Goal: Task Accomplishment & Management: Complete application form

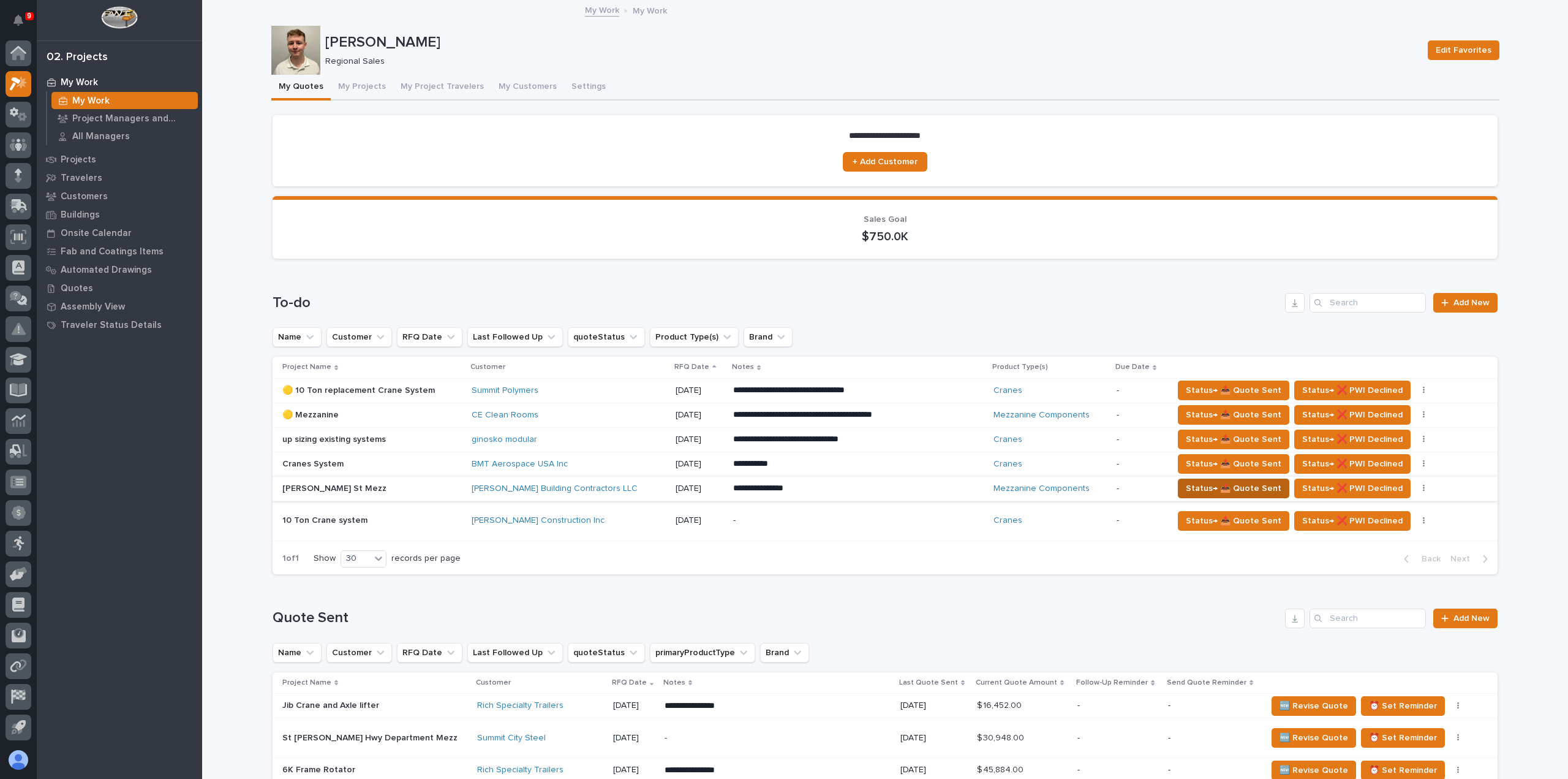
click at [1208, 483] on span "Status→ 📤 Quote Sent" at bounding box center [1233, 488] width 95 height 15
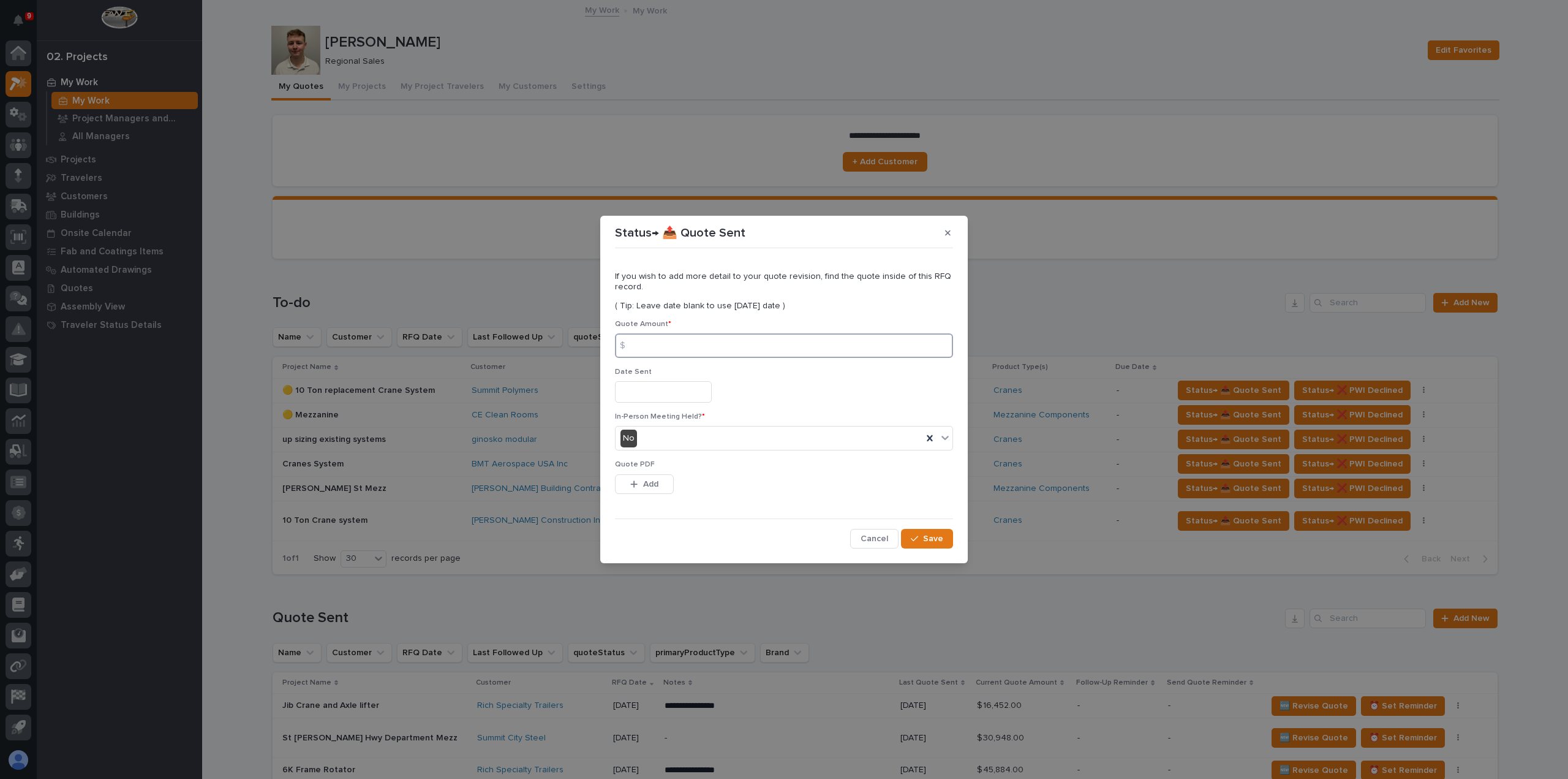
click at [724, 346] on input at bounding box center [784, 345] width 338 height 24
click at [749, 352] on input at bounding box center [784, 345] width 338 height 24
type input "105600"
click at [710, 395] on input "text" at bounding box center [663, 391] width 97 height 21
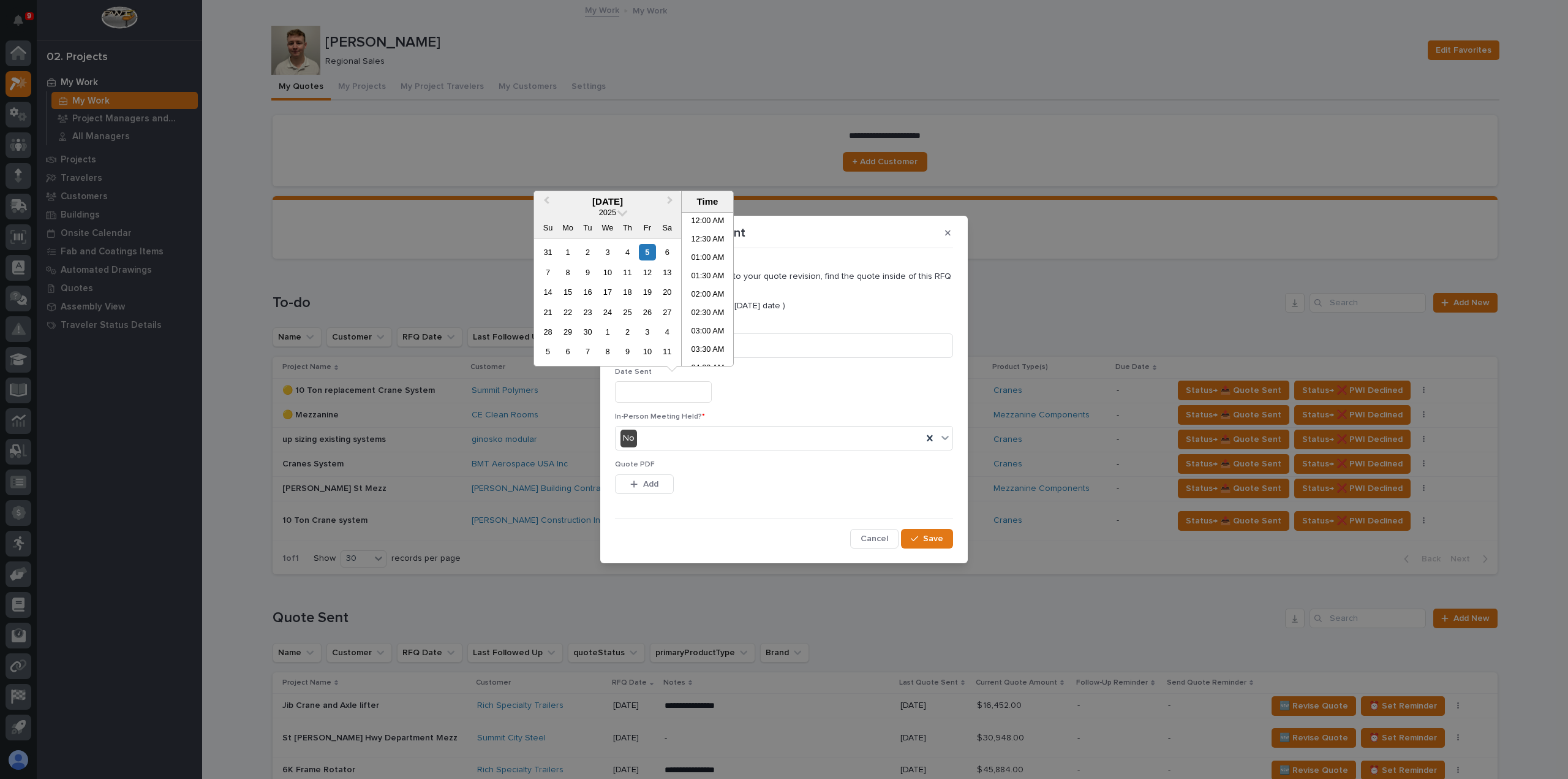
scroll to position [411, 0]
click at [648, 254] on div "5" at bounding box center [648, 253] width 17 height 17
type input "**********"
click at [648, 488] on span "Add" at bounding box center [650, 484] width 16 height 11
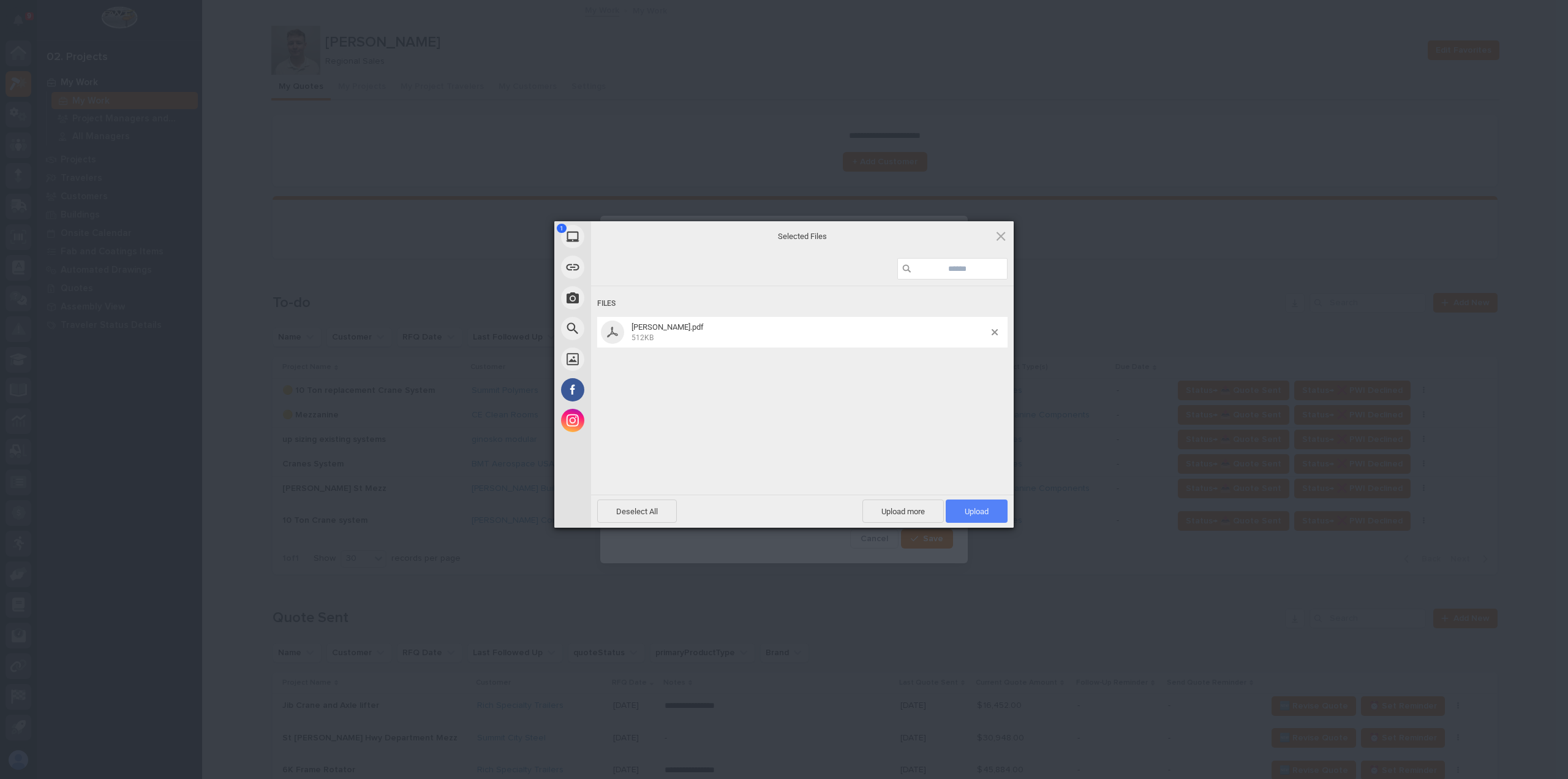
click at [994, 514] on span "Upload 1" at bounding box center [976, 511] width 62 height 23
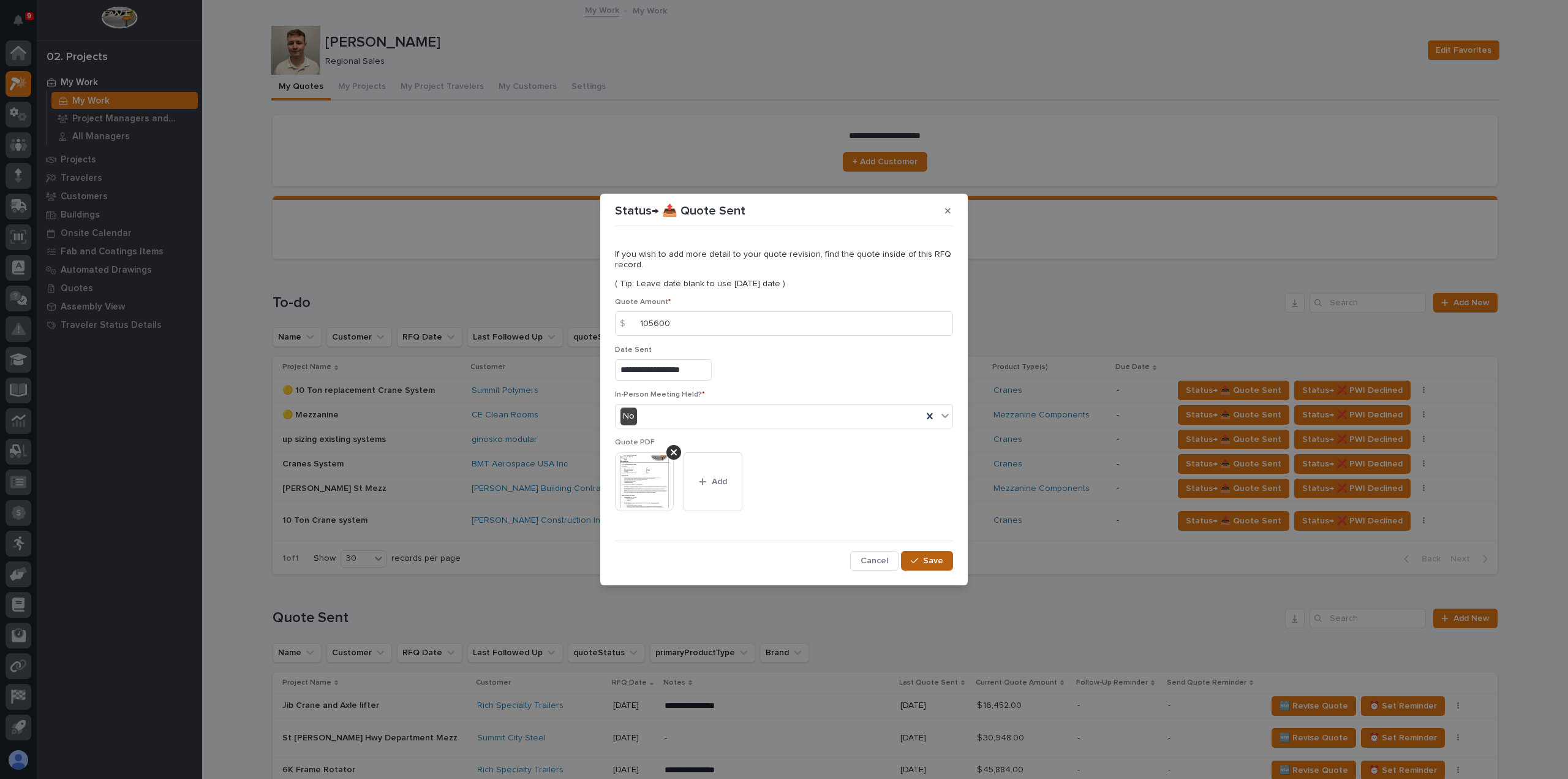
click at [932, 565] on button "Save" at bounding box center [927, 560] width 52 height 19
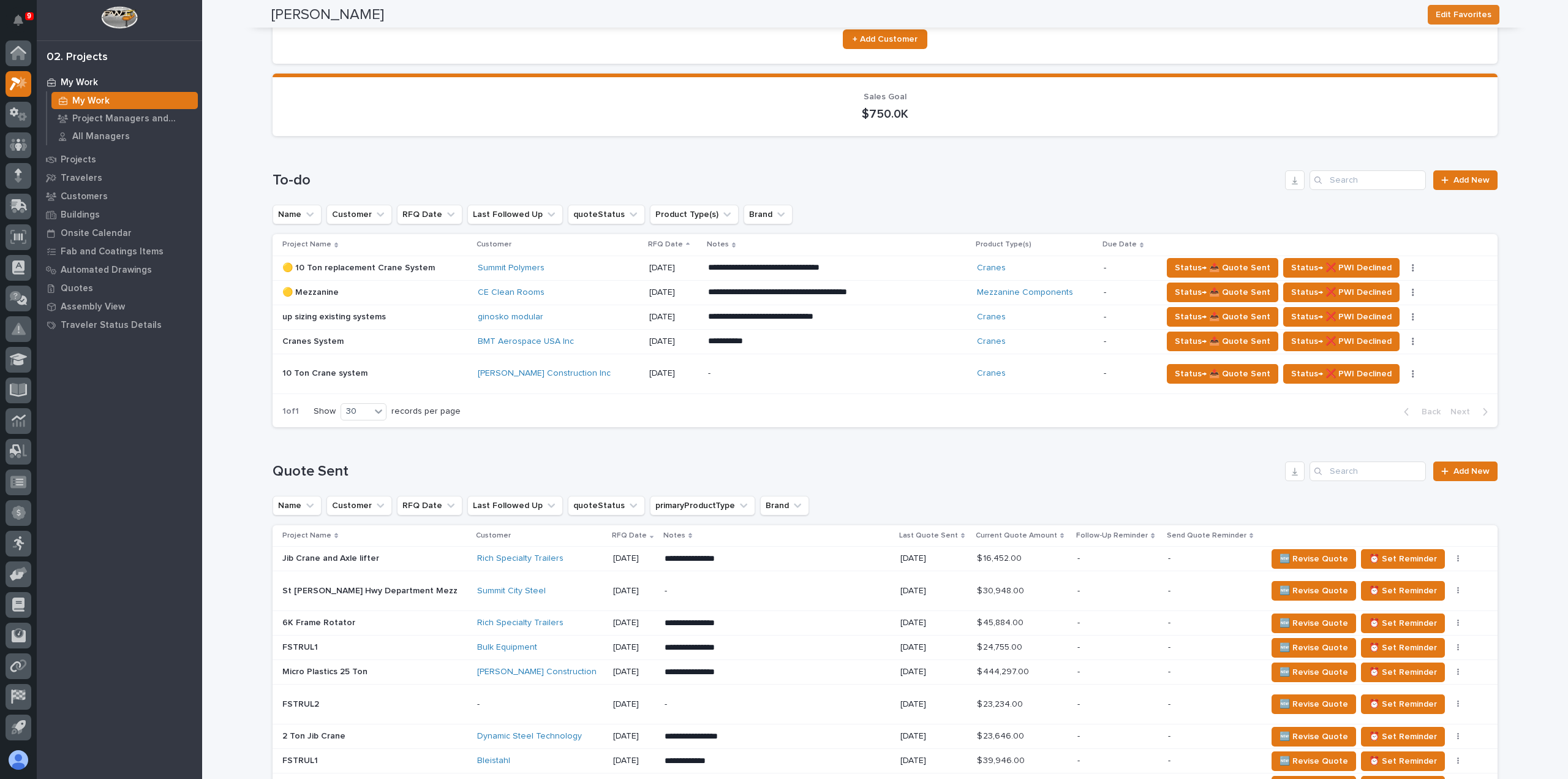
scroll to position [0, 0]
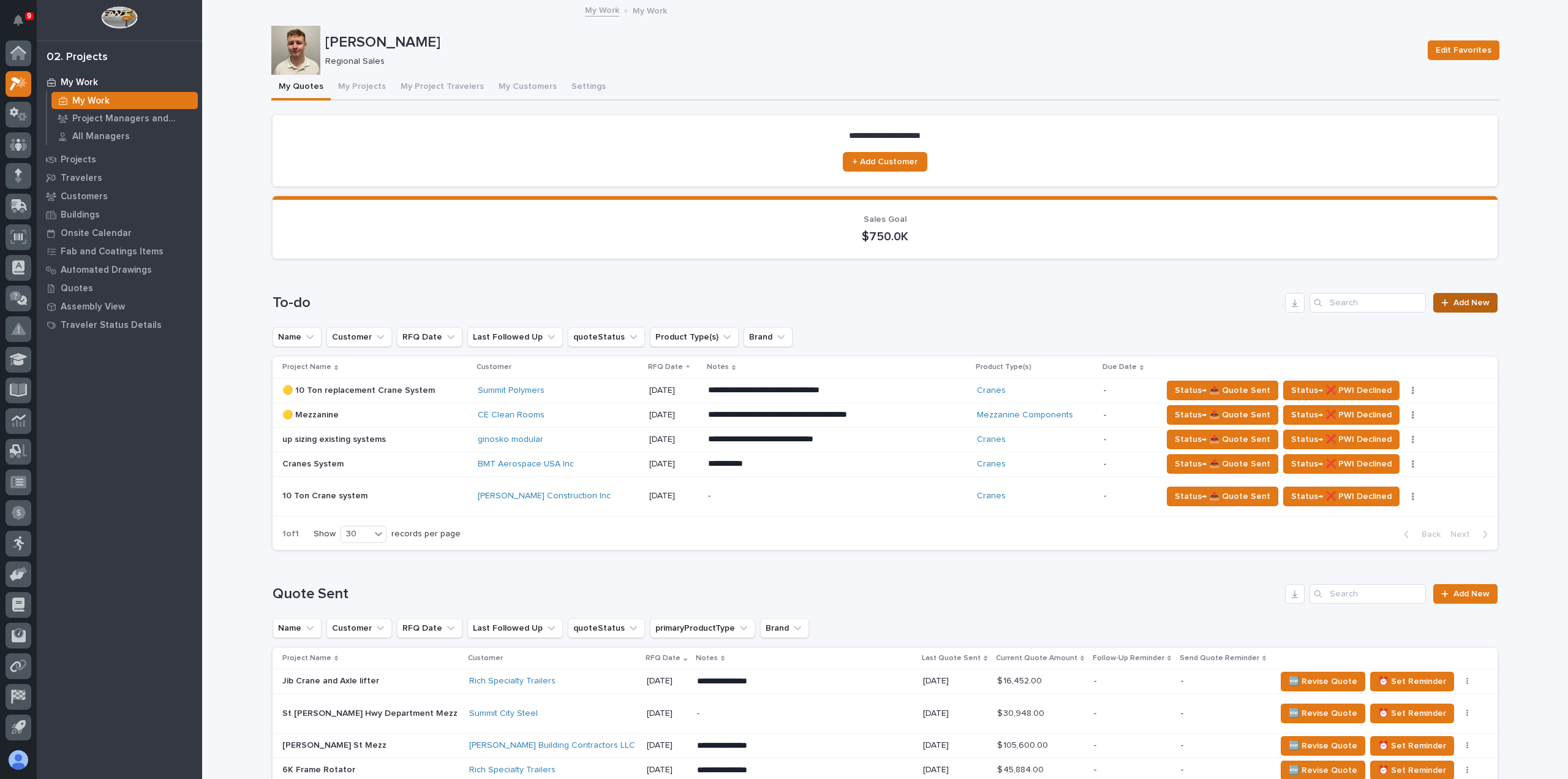
click at [1471, 298] on span "Add New" at bounding box center [1471, 302] width 36 height 8
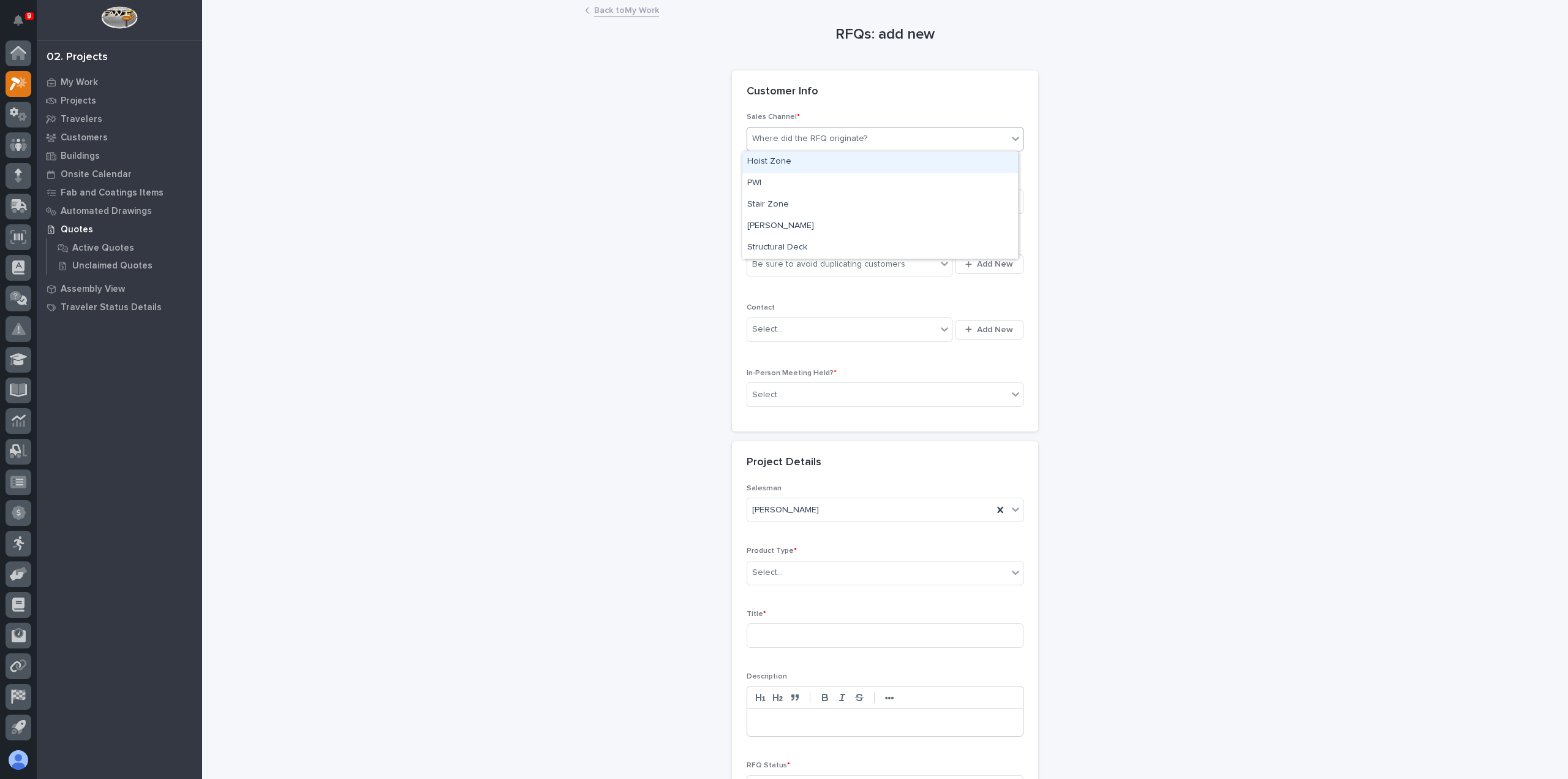
click at [870, 139] on div "Where did the RFQ originate?" at bounding box center [877, 139] width 260 height 20
click at [851, 175] on div "PWI" at bounding box center [881, 183] width 276 height 21
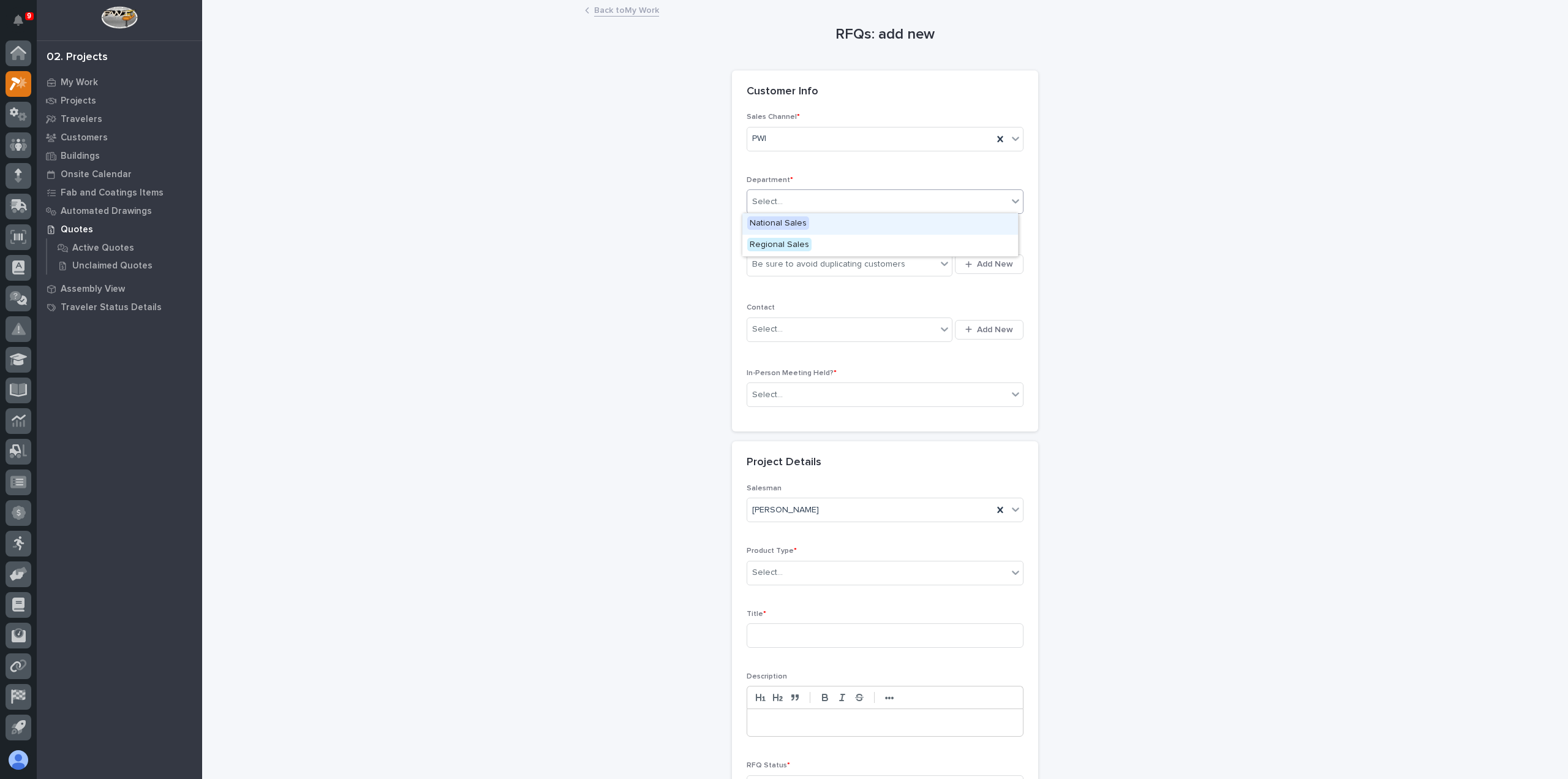
click at [851, 195] on div "Select..." at bounding box center [877, 202] width 260 height 20
click at [849, 235] on div "Regional Sales" at bounding box center [881, 245] width 276 height 21
click at [855, 259] on div "Be sure to avoid duplicating customers" at bounding box center [829, 265] width 154 height 13
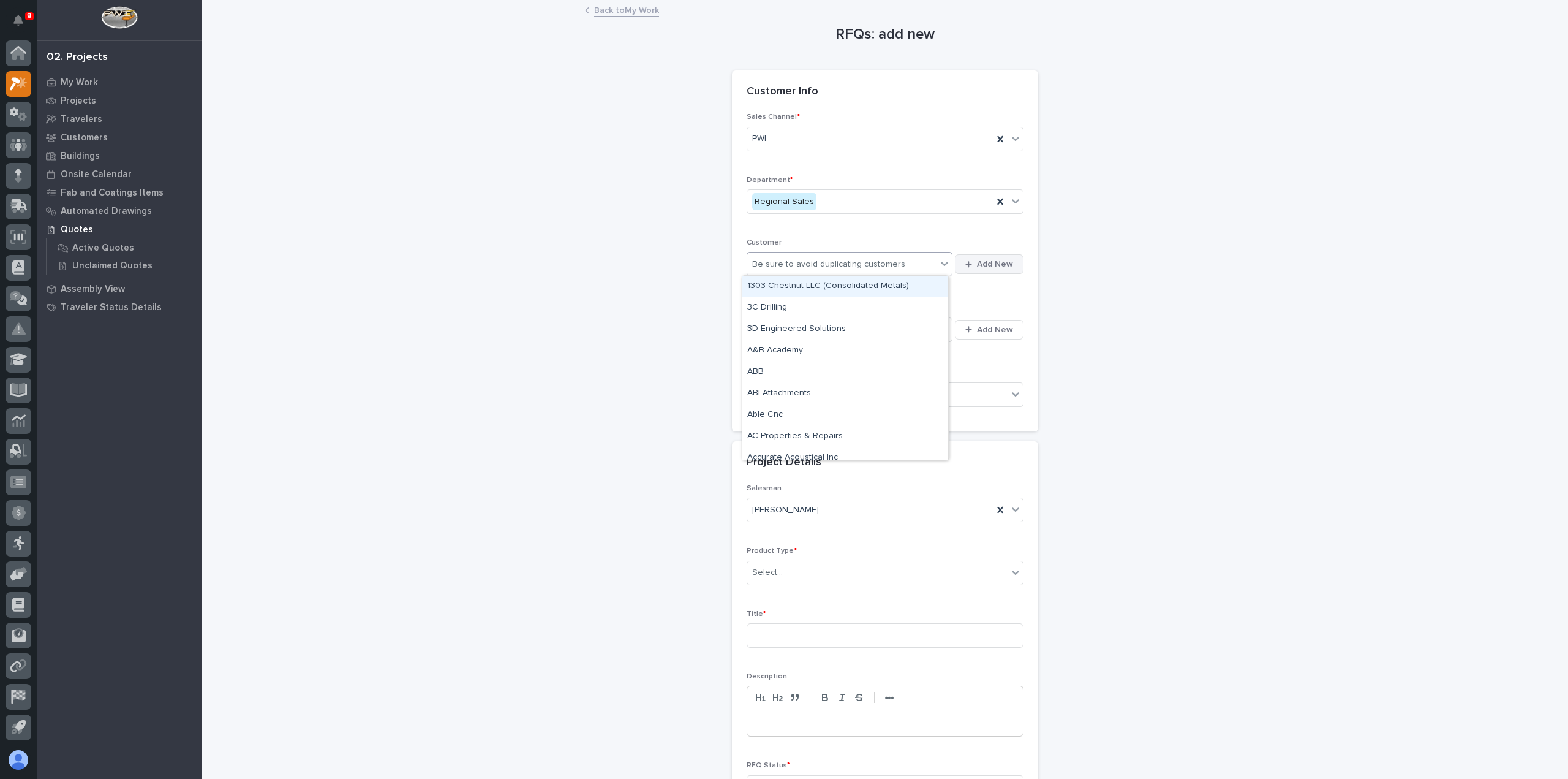
click at [978, 258] on span "Add New" at bounding box center [994, 264] width 36 height 11
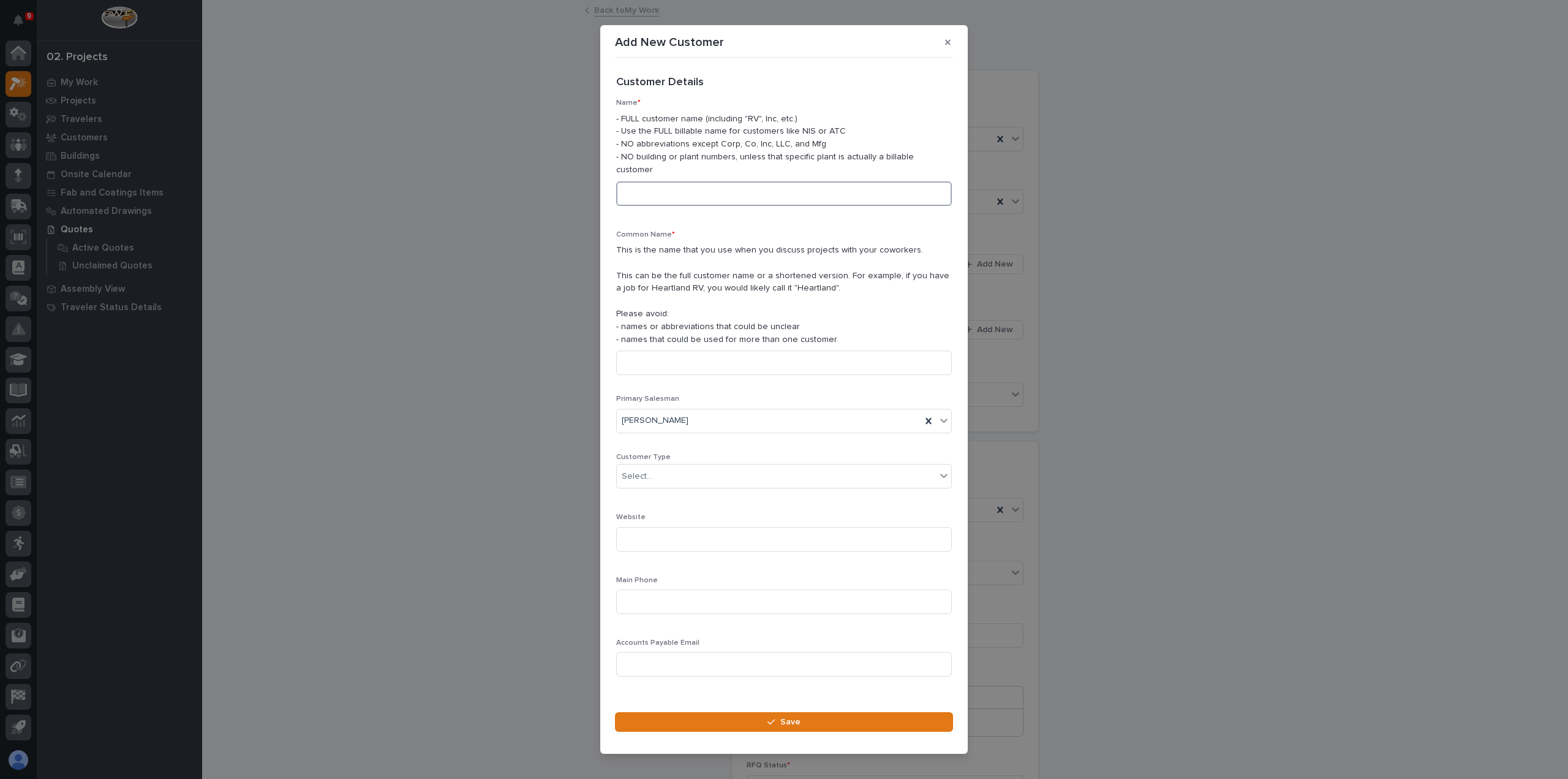
click at [730, 181] on input at bounding box center [784, 193] width 336 height 24
type input "Energy Culvert Company"
click at [685, 354] on input at bounding box center [784, 363] width 336 height 24
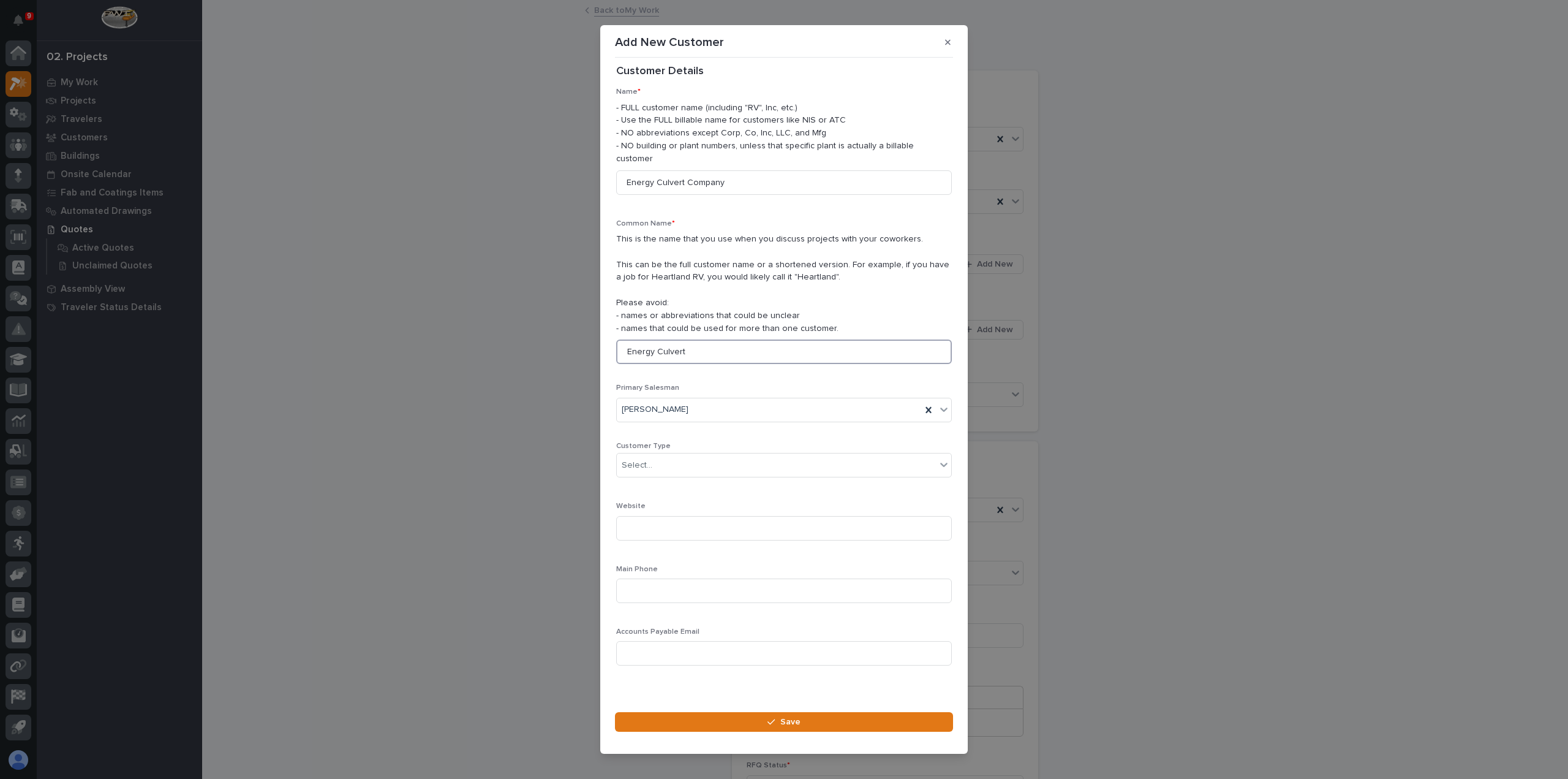
scroll to position [18, 0]
type input "Energy Culvert"
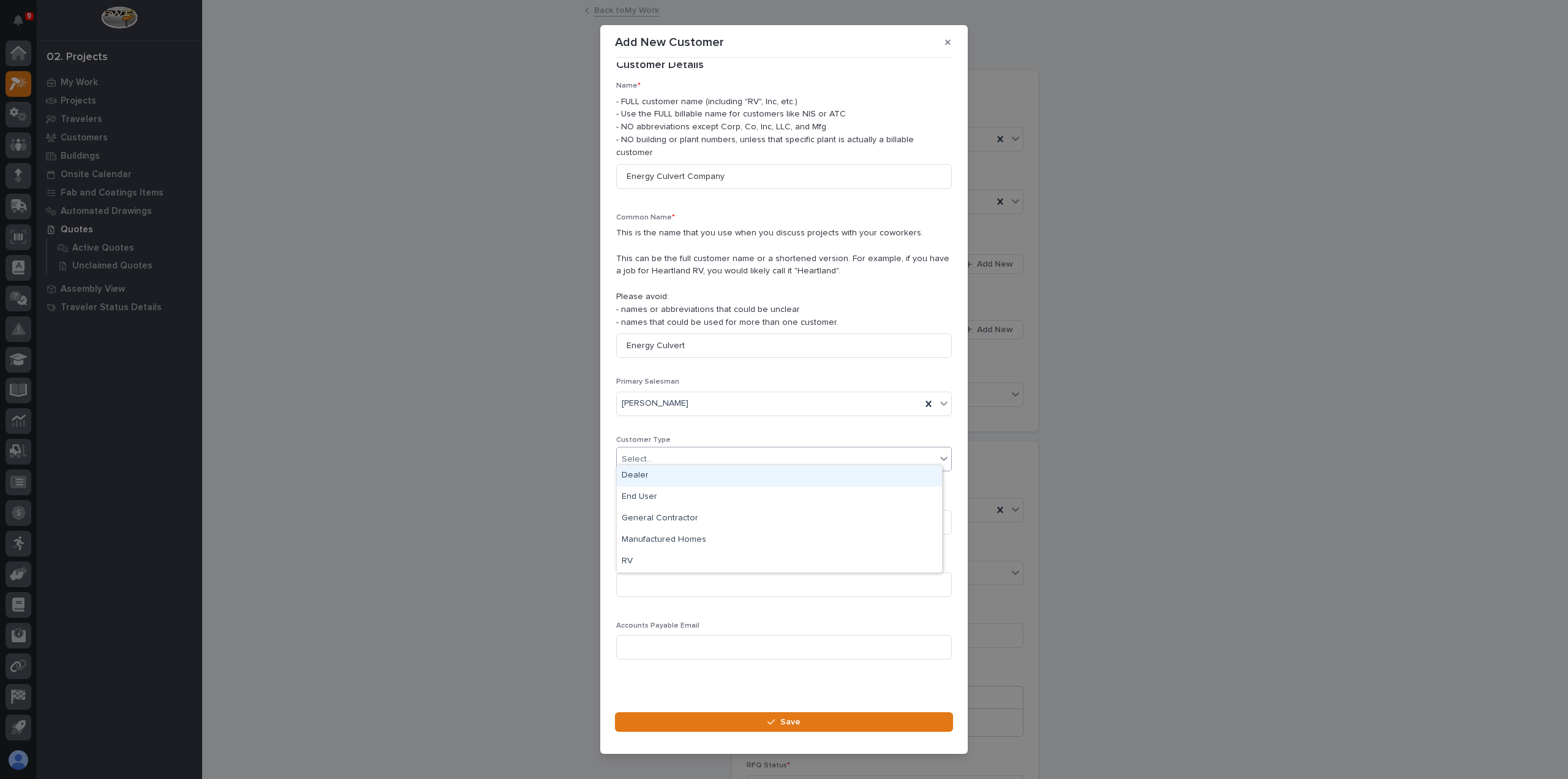
click at [662, 449] on div "Select..." at bounding box center [776, 459] width 319 height 20
click at [681, 493] on div "End User" at bounding box center [780, 497] width 326 height 21
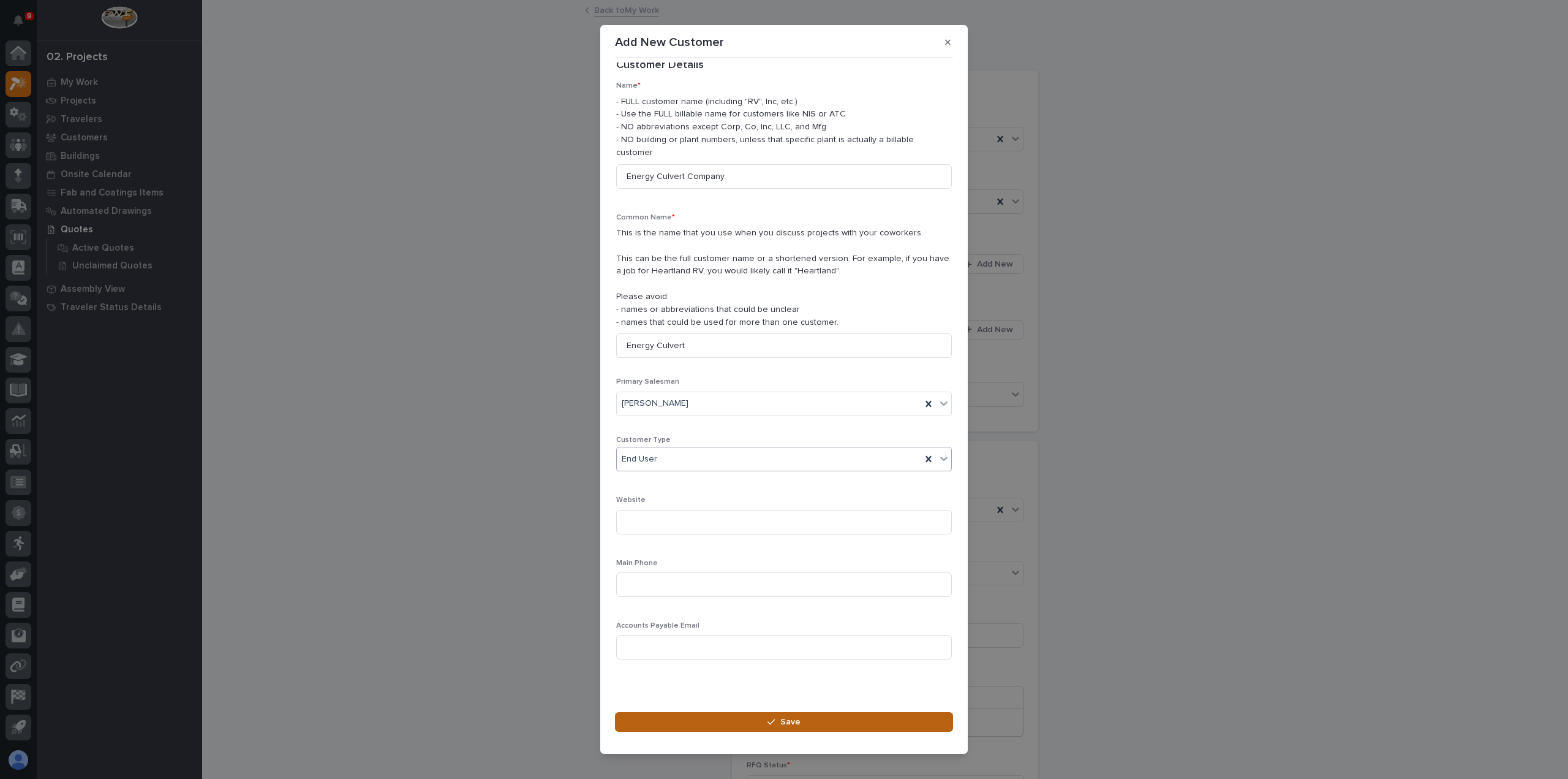
click at [794, 716] on span "Save" at bounding box center [791, 722] width 20 height 11
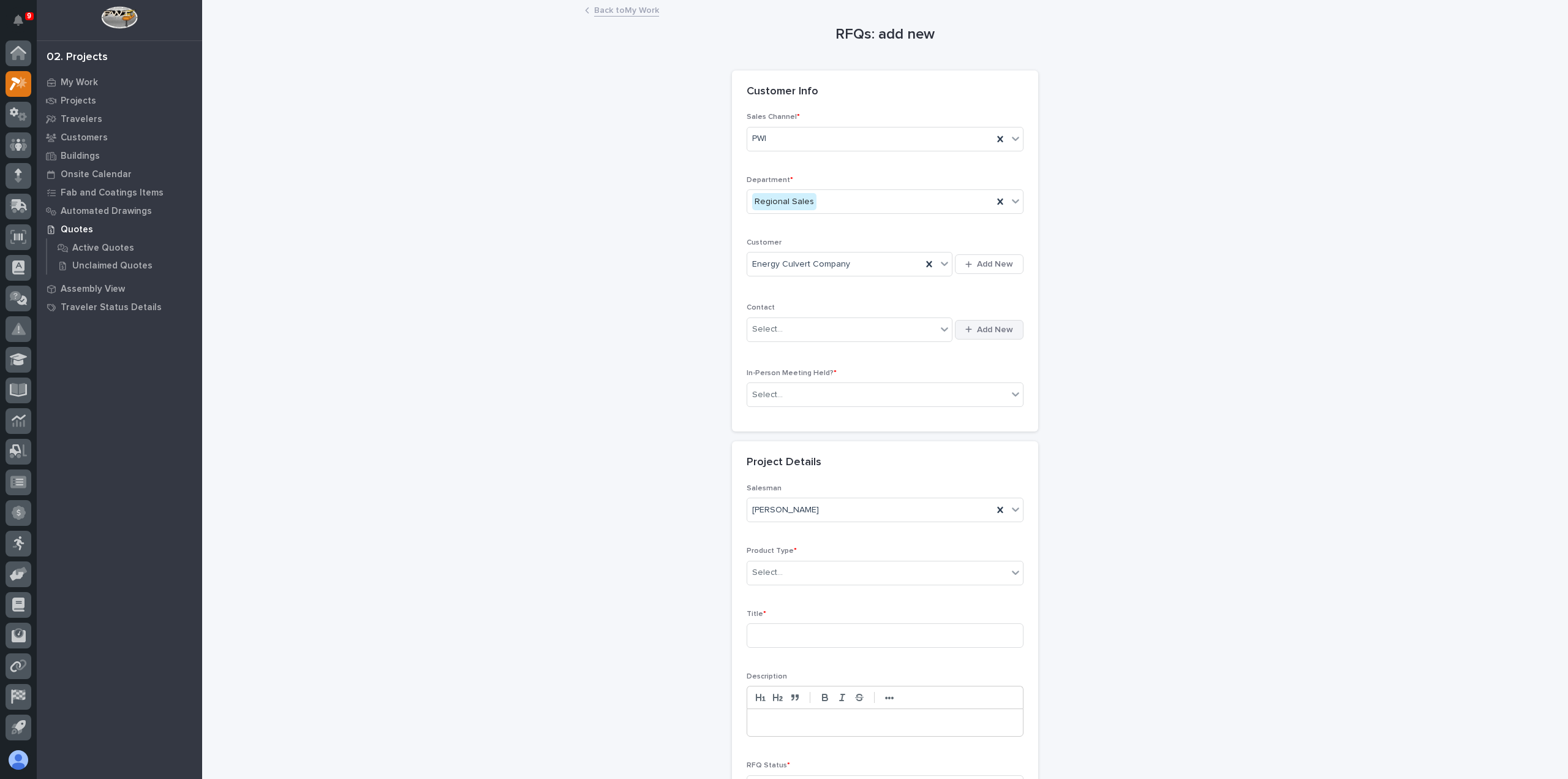
click at [985, 325] on span "Add New" at bounding box center [994, 329] width 36 height 11
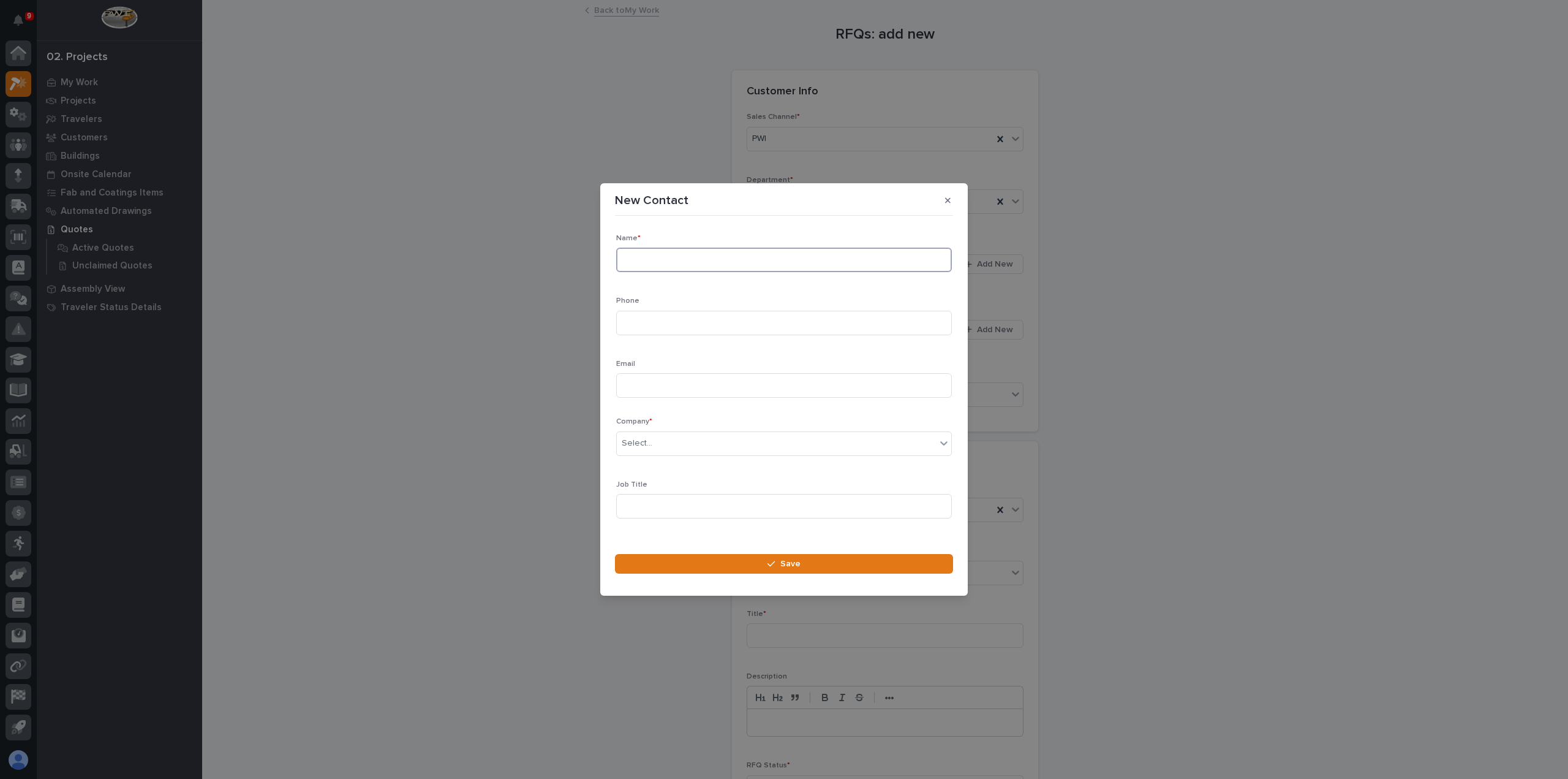
click at [762, 259] on input at bounding box center [784, 260] width 336 height 24
type input "[PERSON_NAME]"
click at [761, 329] on input at bounding box center [784, 323] width 336 height 24
type input "6186978898"
click at [683, 385] on input at bounding box center [784, 385] width 336 height 24
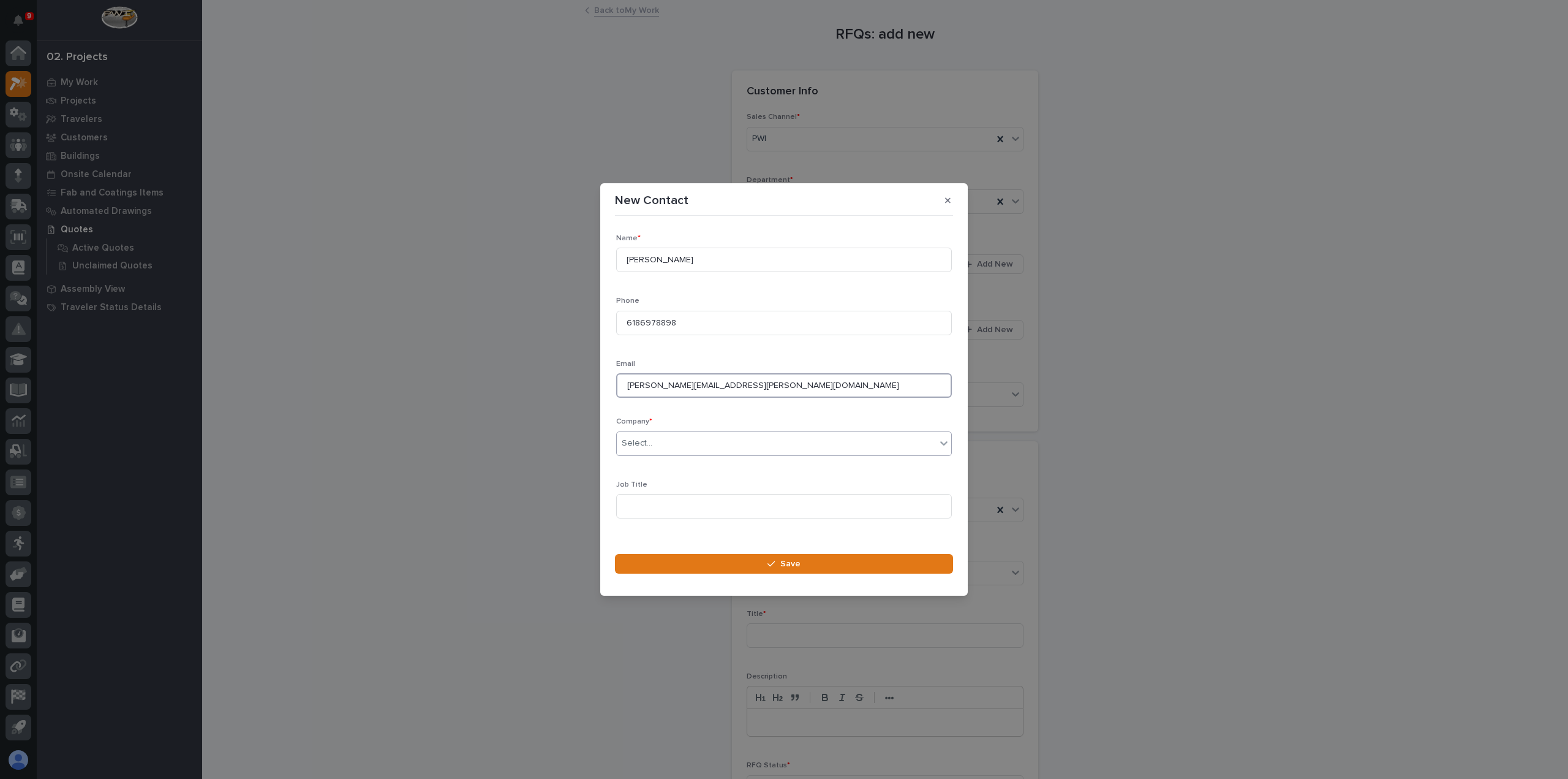
type input "[PERSON_NAME][EMAIL_ADDRESS][PERSON_NAME][DOMAIN_NAME]"
click at [708, 445] on div "Select..." at bounding box center [776, 443] width 319 height 20
type input "**********"
click at [722, 469] on div "Energy Culvert Company" at bounding box center [780, 466] width 326 height 21
click at [744, 565] on button "Save" at bounding box center [784, 563] width 338 height 19
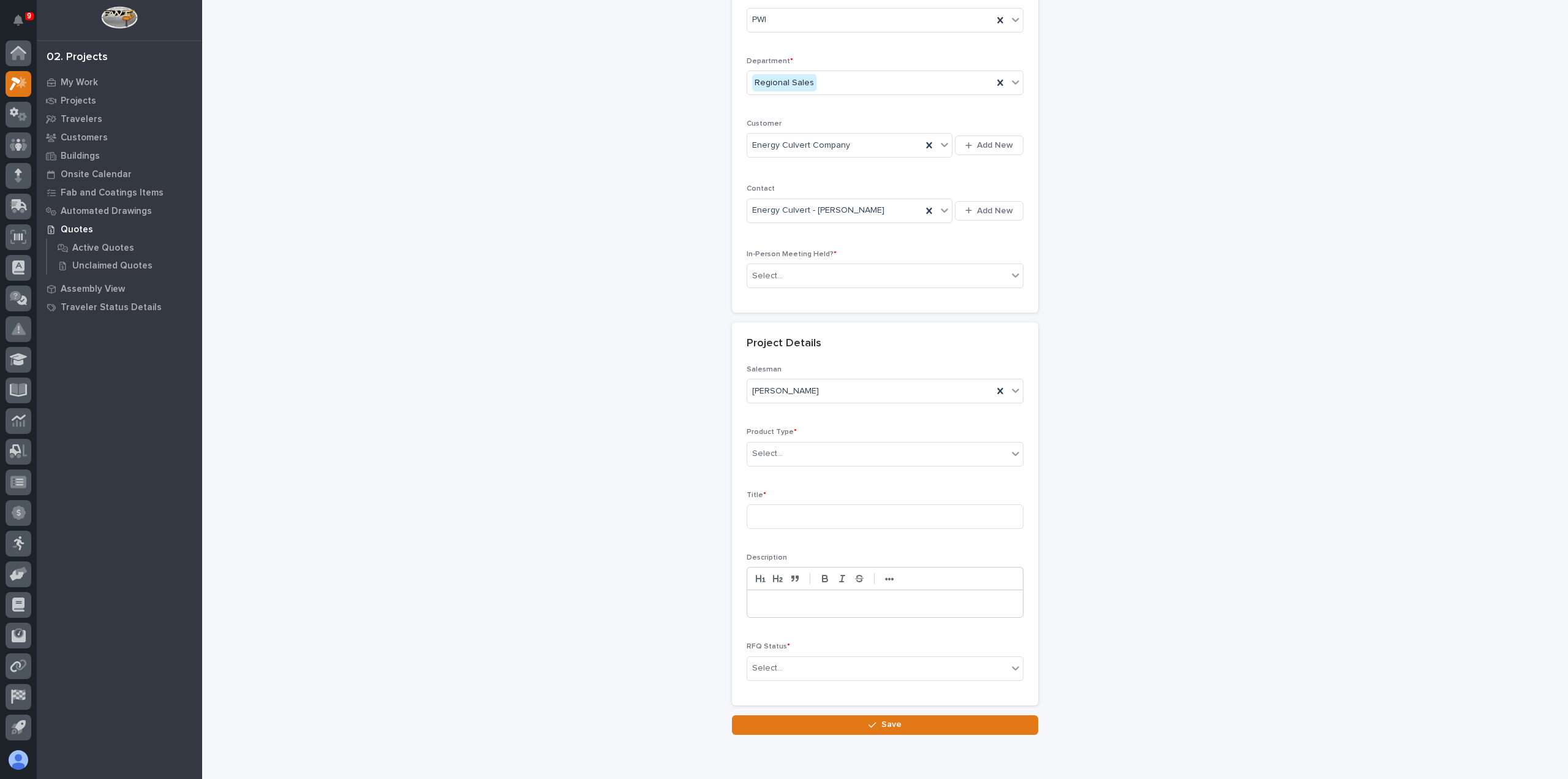
scroll to position [122, 0]
click at [821, 269] on div "Select..." at bounding box center [877, 272] width 260 height 20
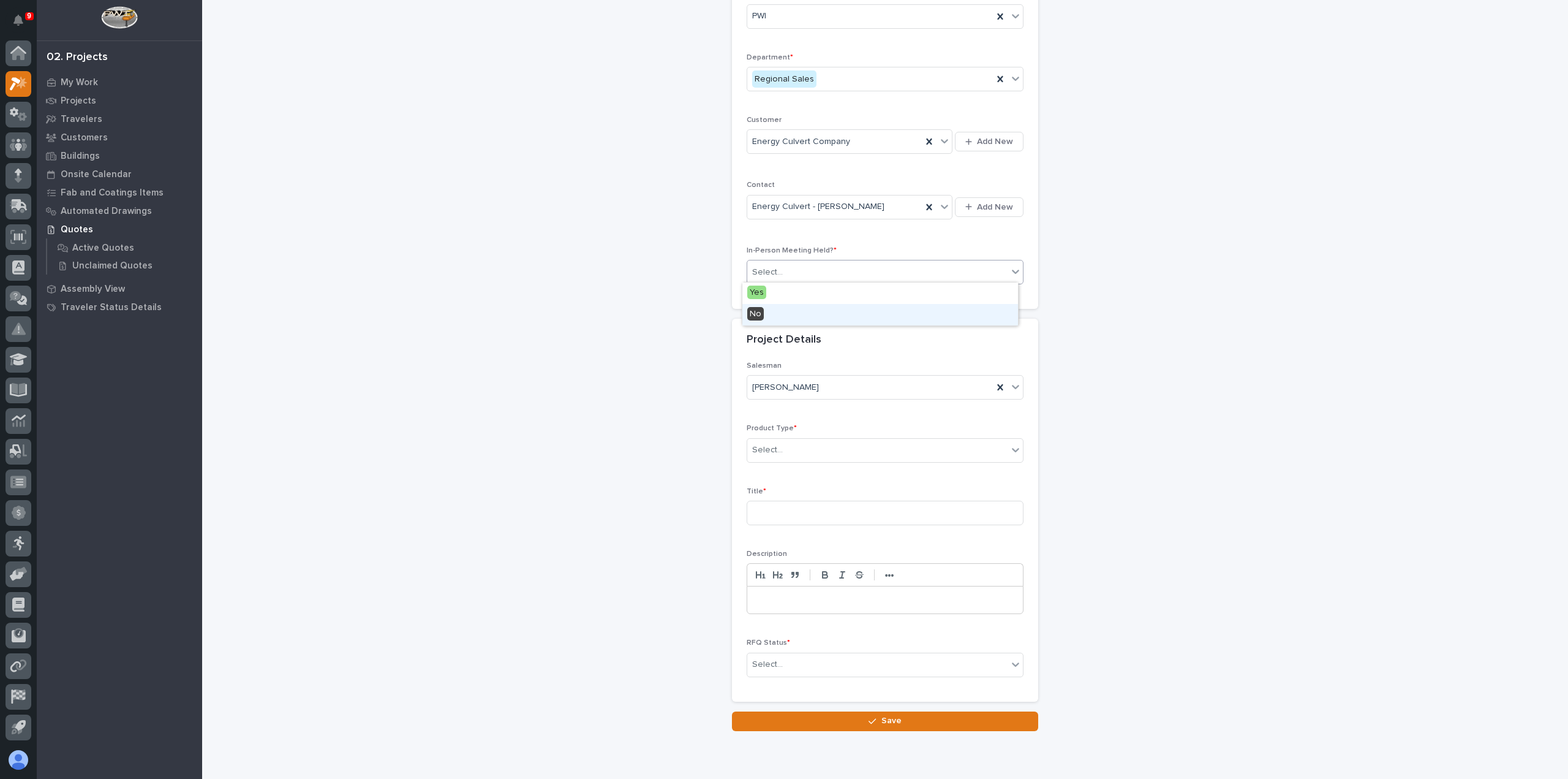
click at [809, 315] on div "No" at bounding box center [881, 314] width 276 height 21
click at [786, 450] on div "Select..." at bounding box center [877, 450] width 260 height 20
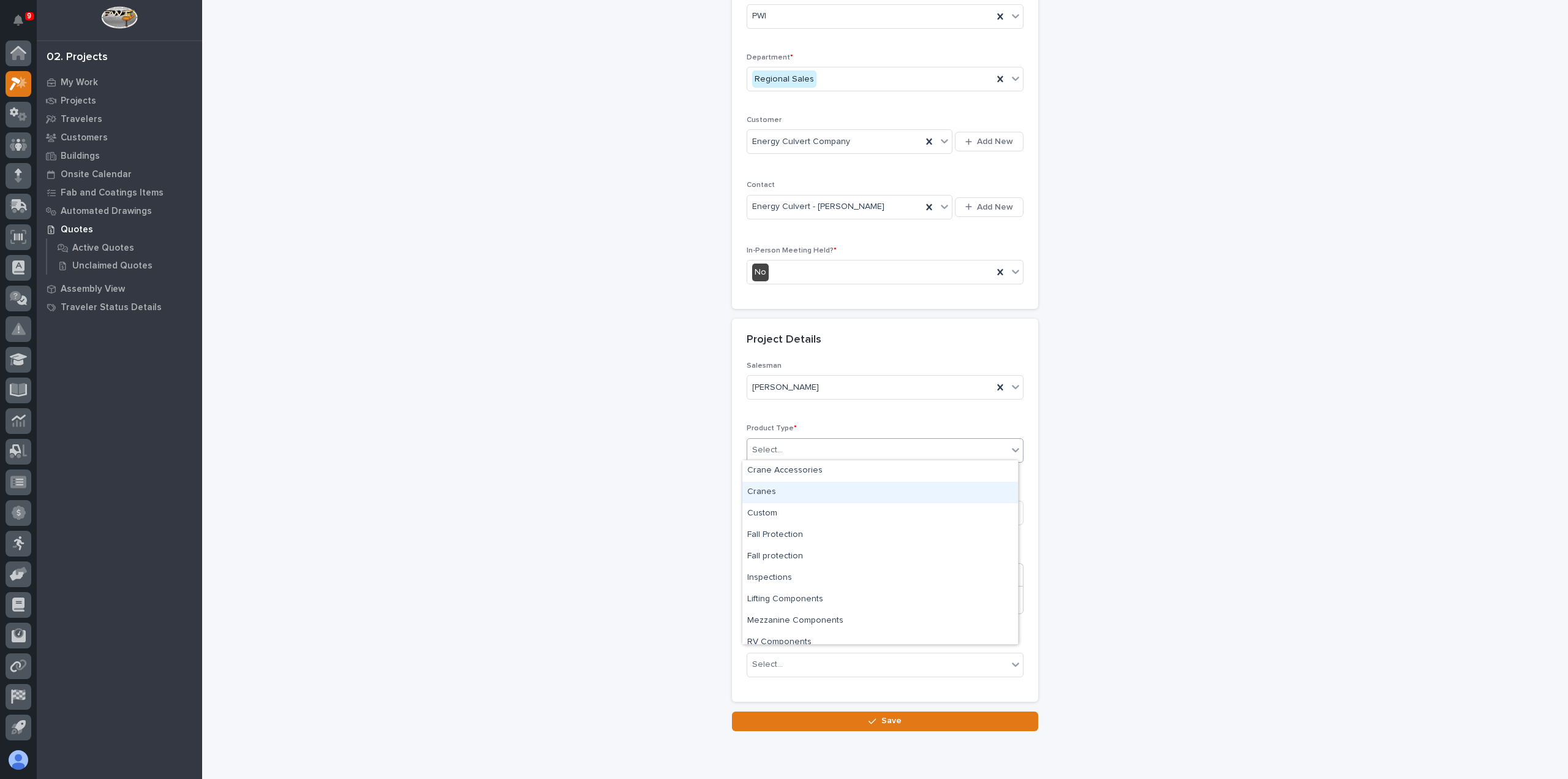
click at [785, 484] on div "Cranes" at bounding box center [881, 491] width 276 height 21
click at [795, 518] on input at bounding box center [884, 513] width 277 height 24
type input "15 tone Crane System"
click at [788, 665] on div "Select..." at bounding box center [877, 664] width 260 height 20
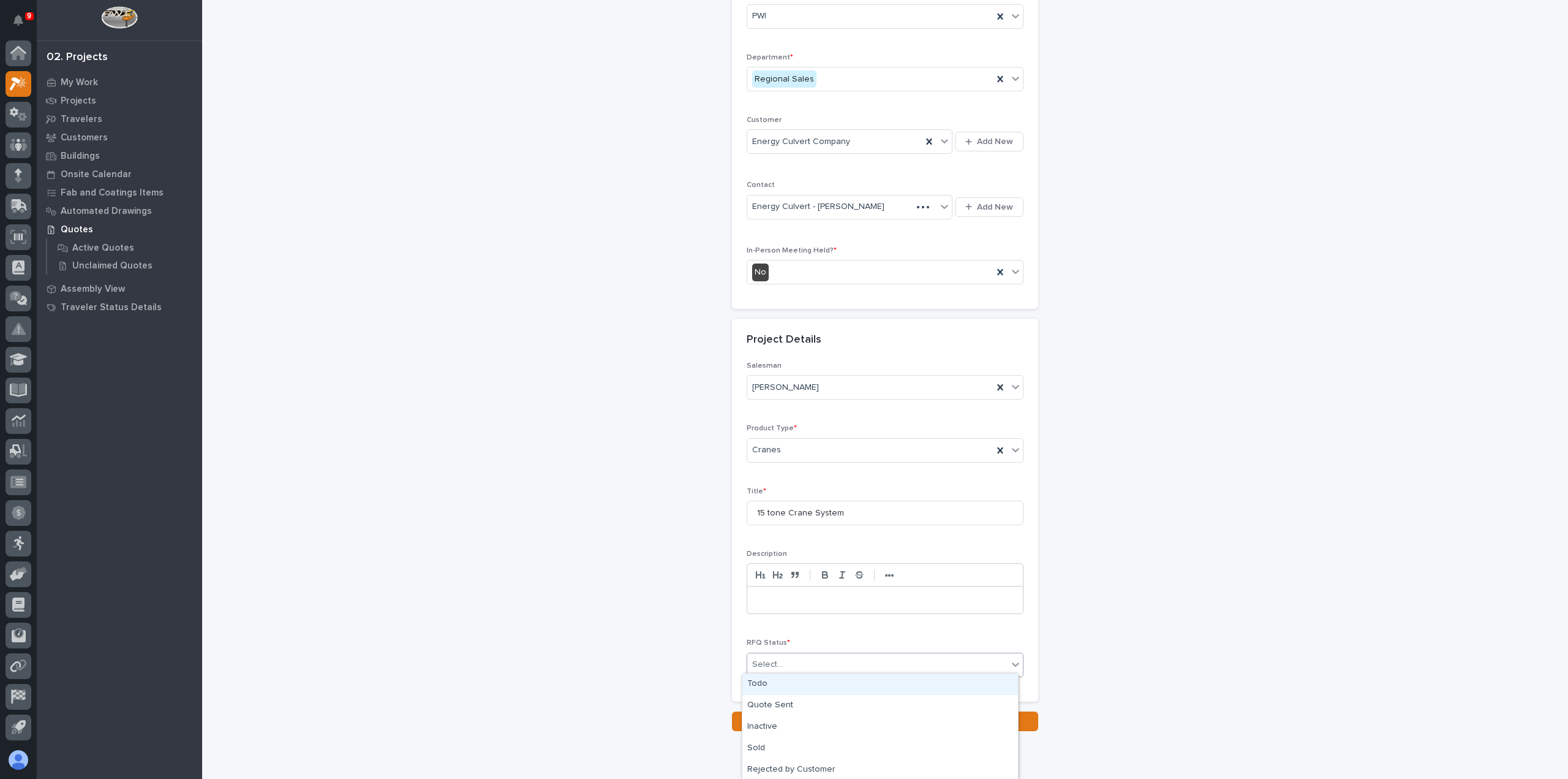
click at [789, 679] on div "Todo" at bounding box center [881, 684] width 276 height 21
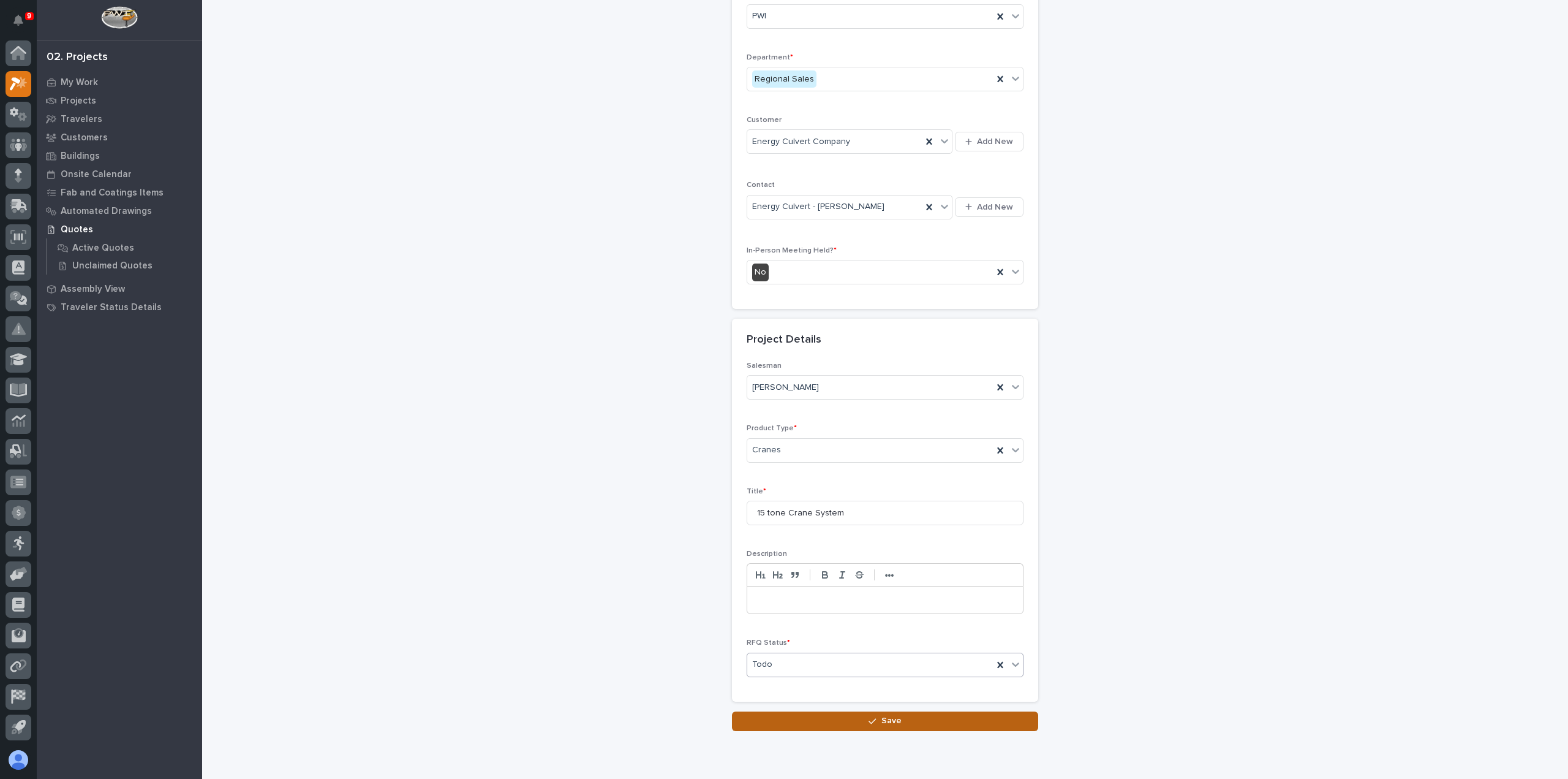
click at [804, 711] on button "Save" at bounding box center [884, 721] width 306 height 19
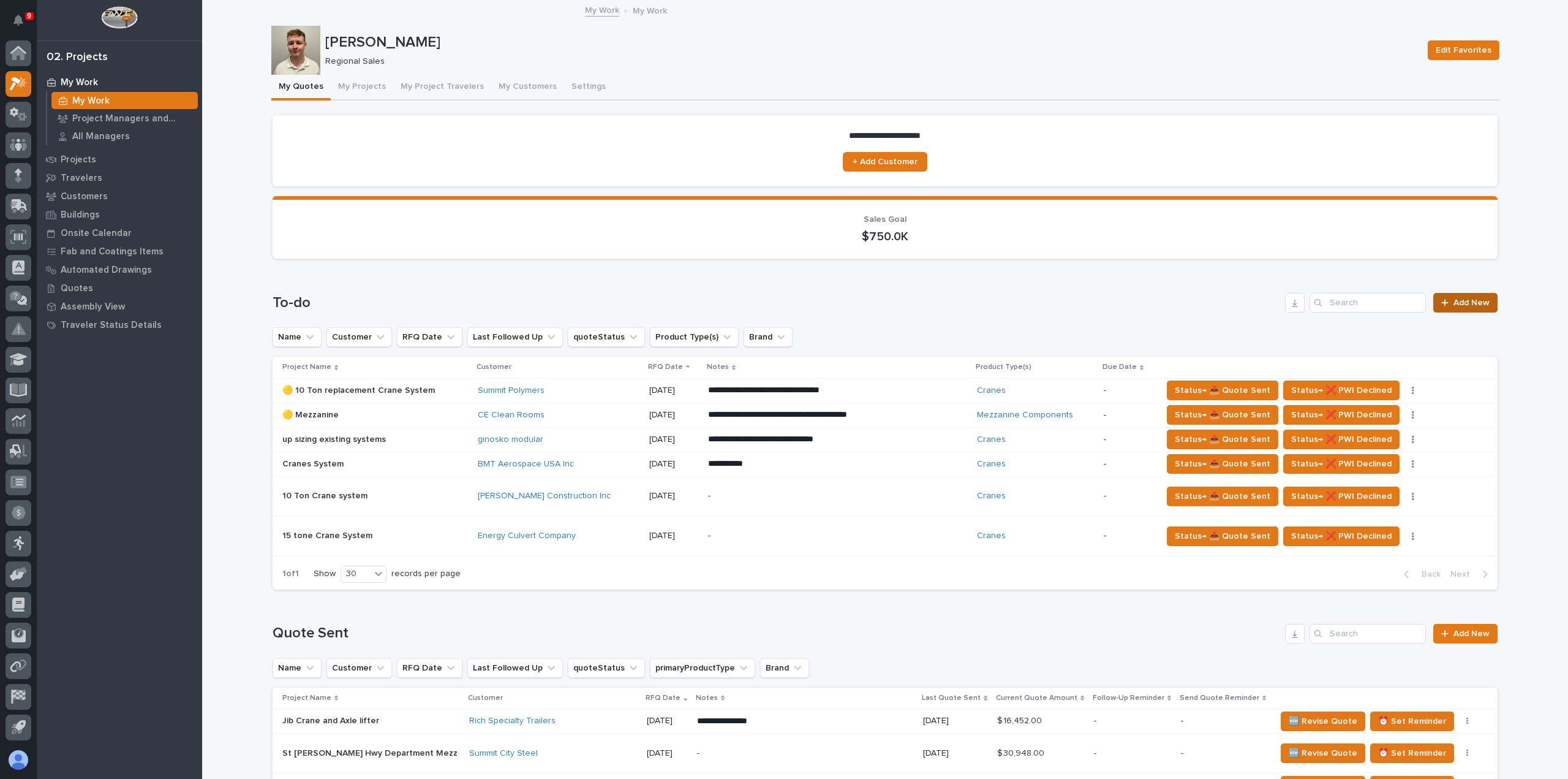
click at [1474, 303] on span "Add New" at bounding box center [1471, 302] width 36 height 8
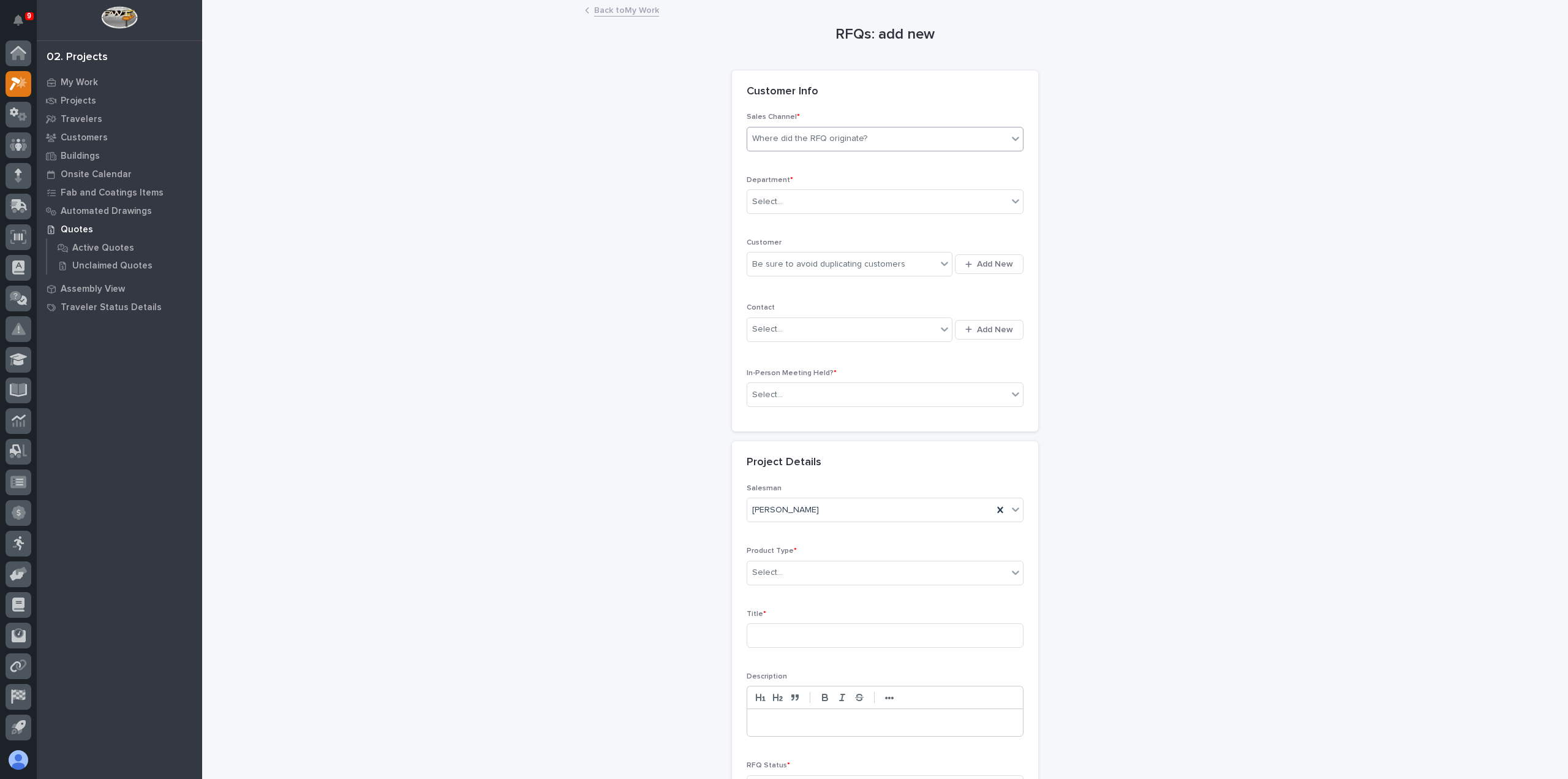
click at [881, 144] on div "Where did the RFQ originate?" at bounding box center [877, 139] width 260 height 20
click at [873, 182] on div "PWI" at bounding box center [881, 183] width 276 height 21
click at [872, 197] on div "Select..." at bounding box center [877, 202] width 260 height 20
click at [875, 244] on div "Regional Sales" at bounding box center [881, 245] width 276 height 21
click at [877, 269] on div "Be sure to avoid duplicating customers" at bounding box center [842, 265] width 190 height 20
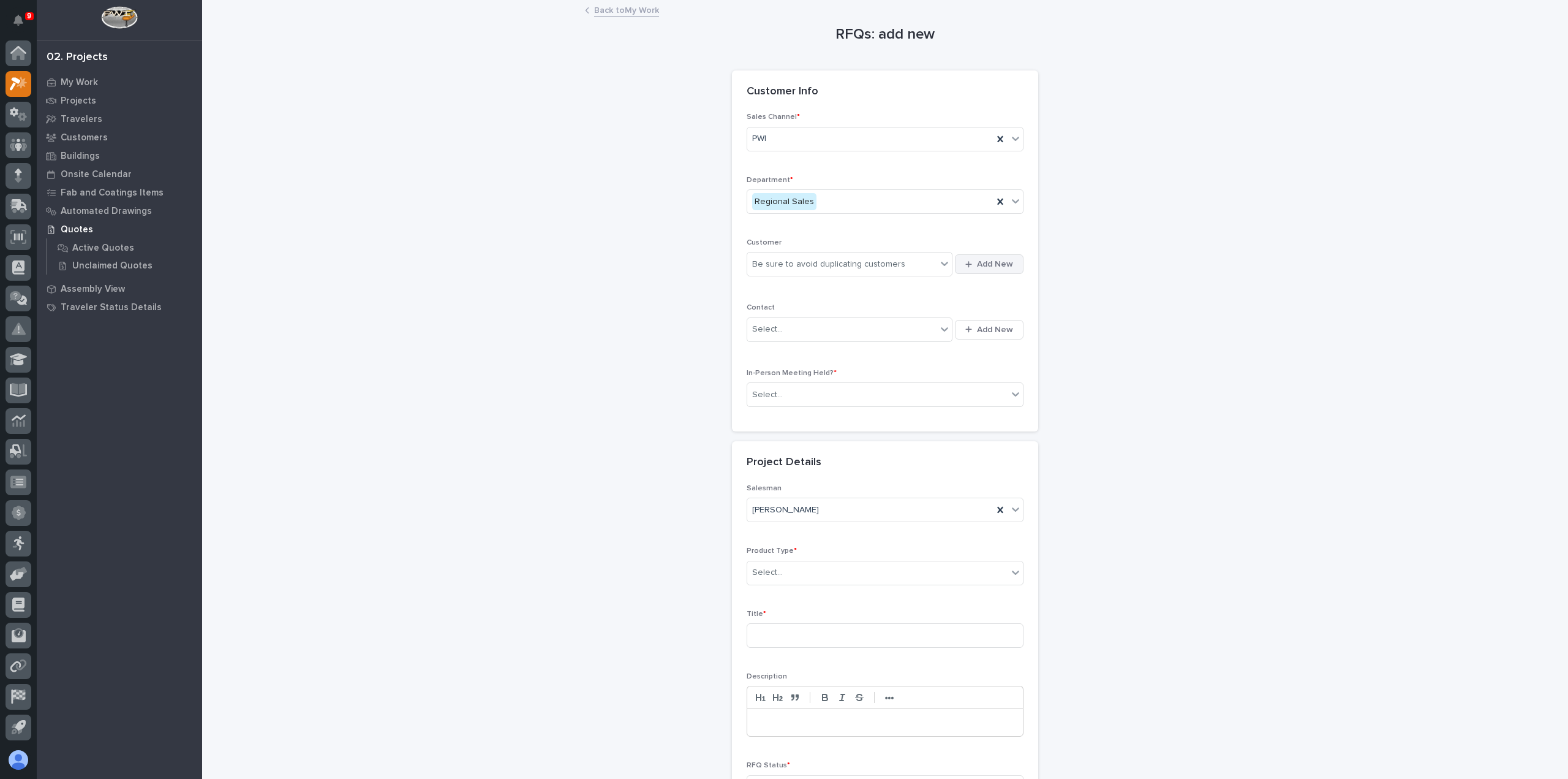
click at [981, 266] on span "Add New" at bounding box center [994, 264] width 36 height 11
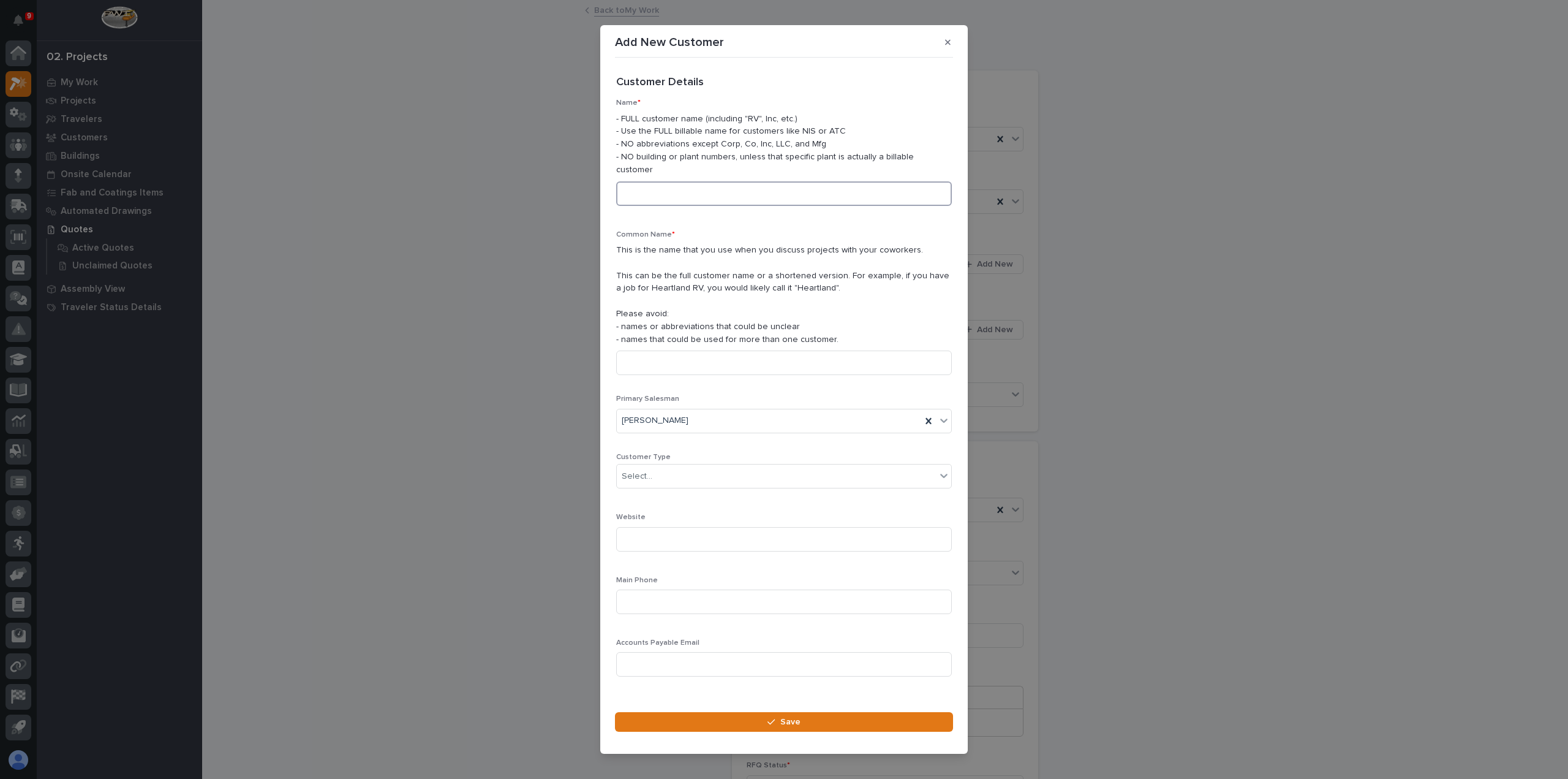
click at [734, 194] on input at bounding box center [784, 193] width 336 height 24
type input "Convergix Automations Solutions"
click at [732, 354] on input at bounding box center [784, 363] width 336 height 24
type input "Convergix Automations"
click at [699, 470] on div "Select..." at bounding box center [776, 476] width 319 height 20
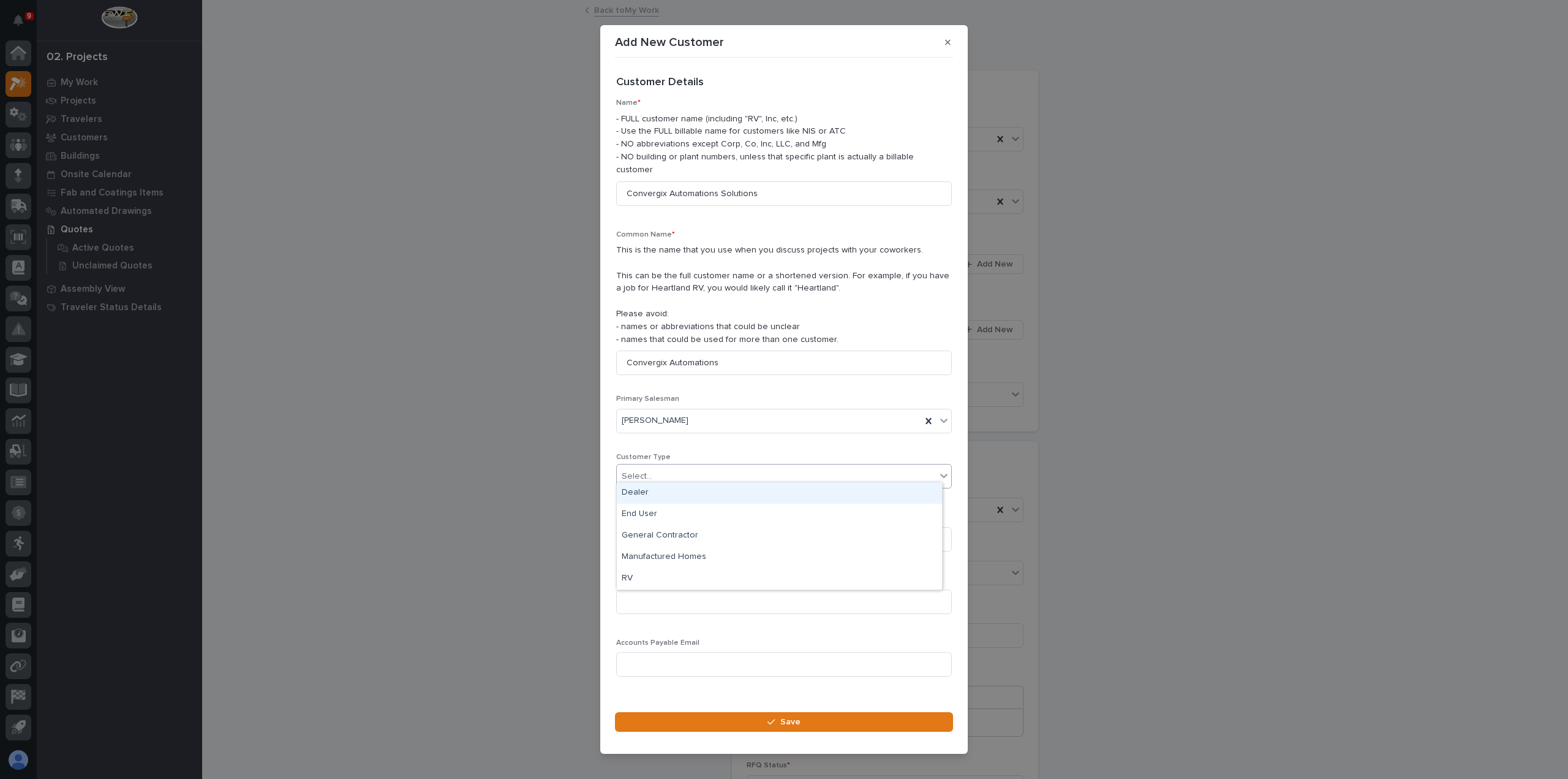
click at [735, 495] on div "Dealer" at bounding box center [780, 492] width 326 height 21
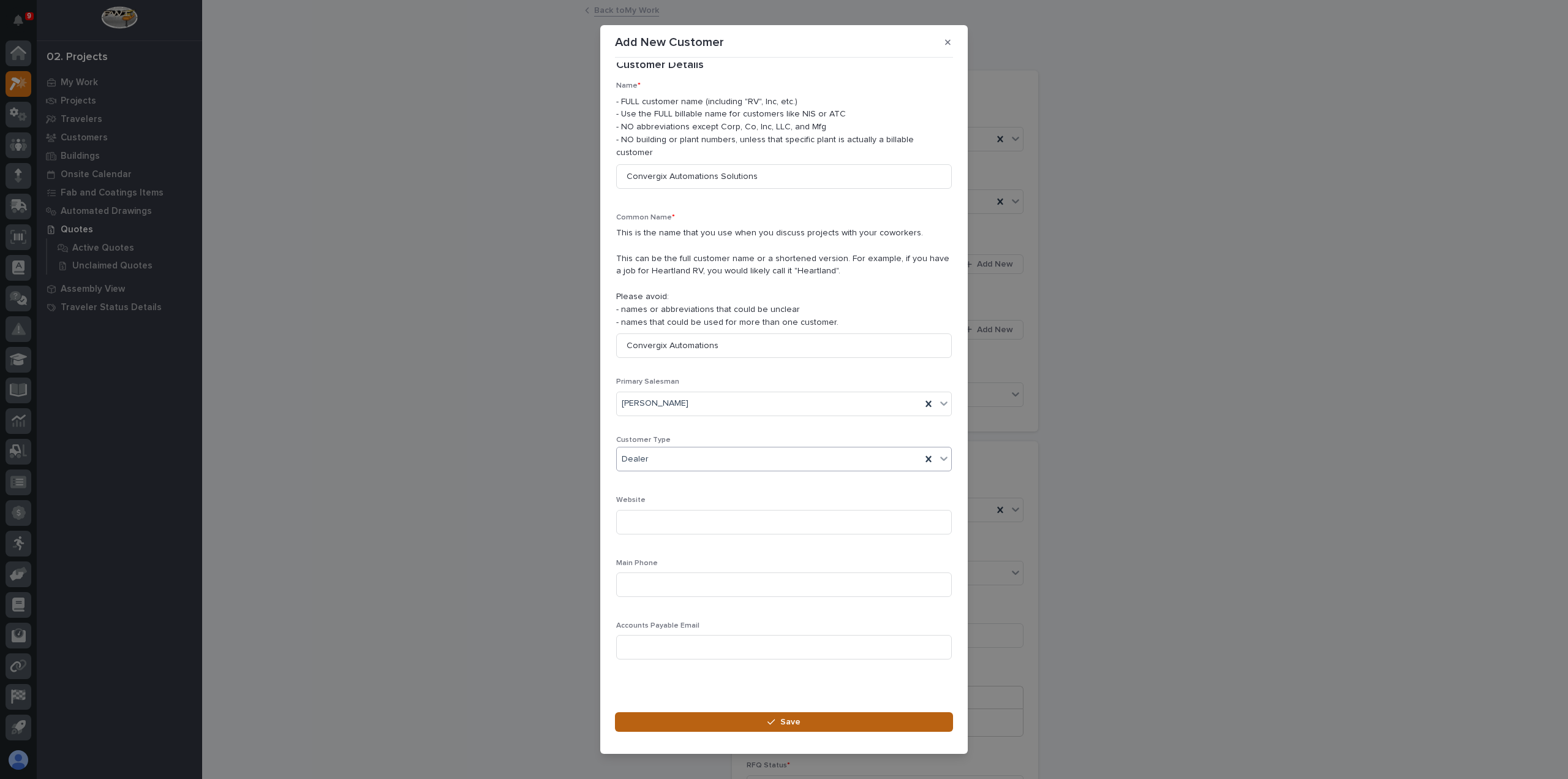
click at [851, 719] on button "Save" at bounding box center [784, 721] width 338 height 19
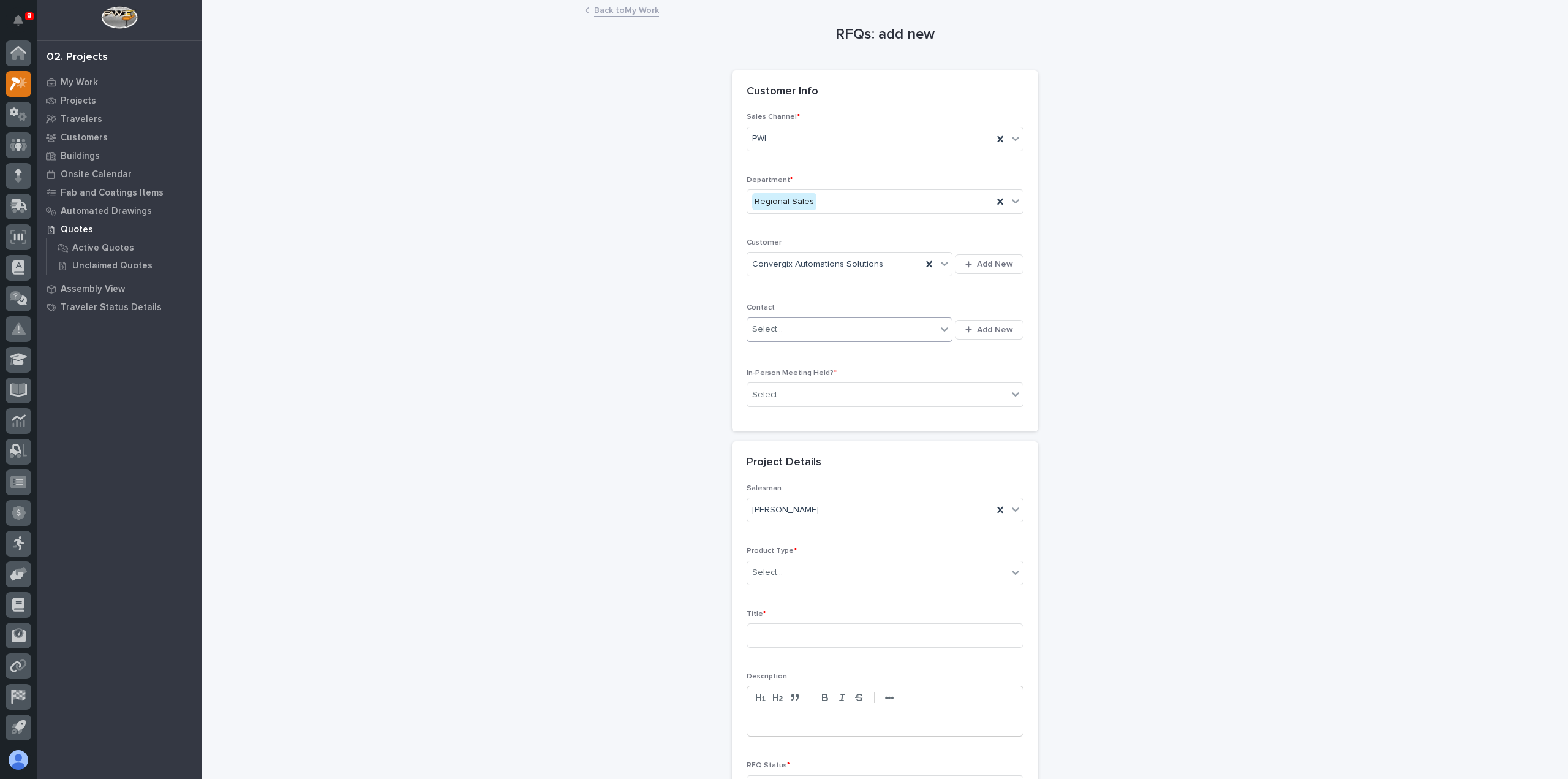
click at [832, 325] on div "Select..." at bounding box center [842, 329] width 190 height 20
click at [972, 329] on div "button" at bounding box center [971, 329] width 12 height 8
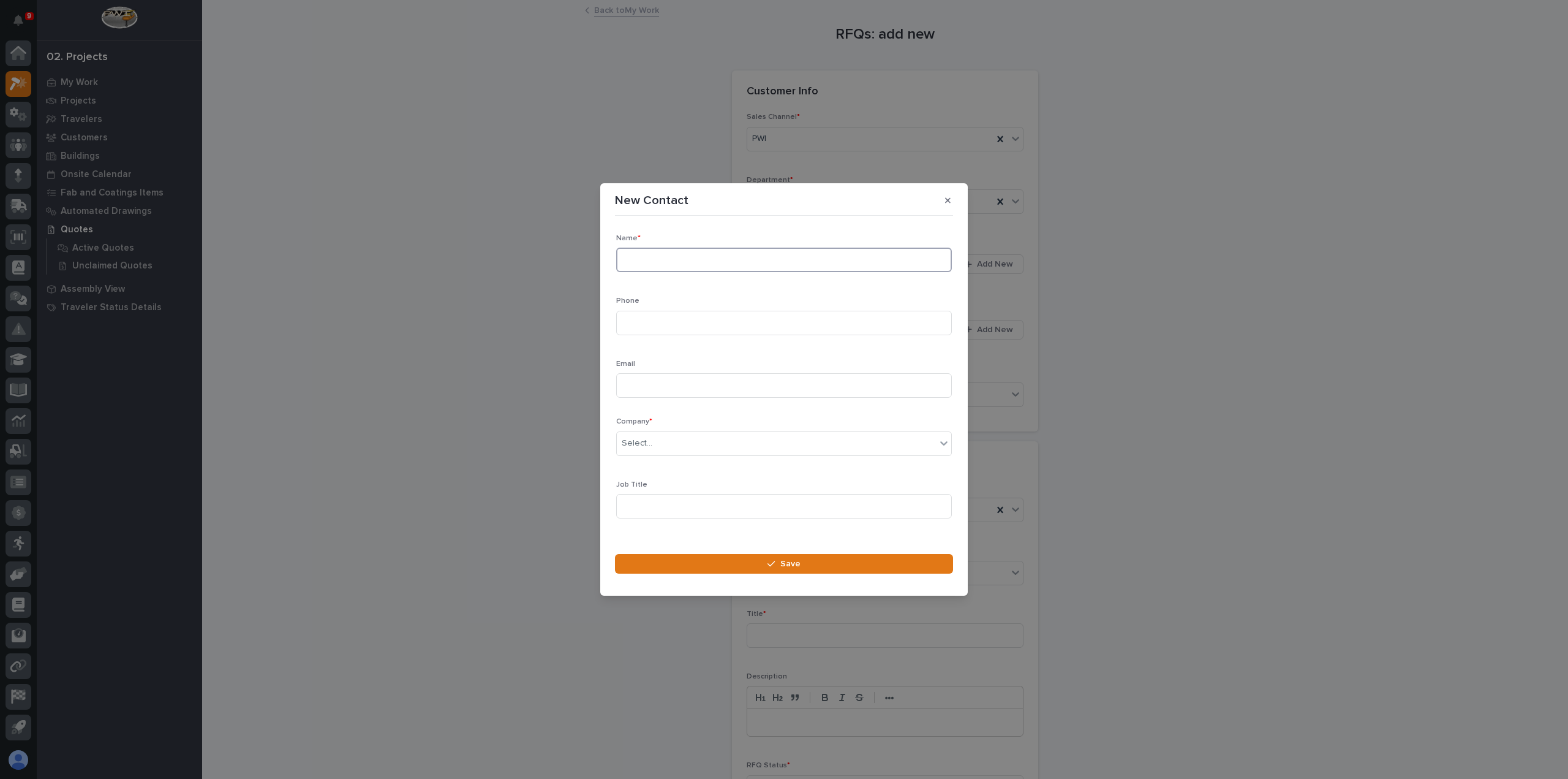
click at [739, 260] on input at bounding box center [784, 260] width 336 height 24
type input "[PERSON_NAME]"
drag, startPoint x: 719, startPoint y: 325, endPoint x: 679, endPoint y: 284, distance: 57.3
click at [719, 325] on input at bounding box center [784, 323] width 336 height 24
paste input "2694652356"
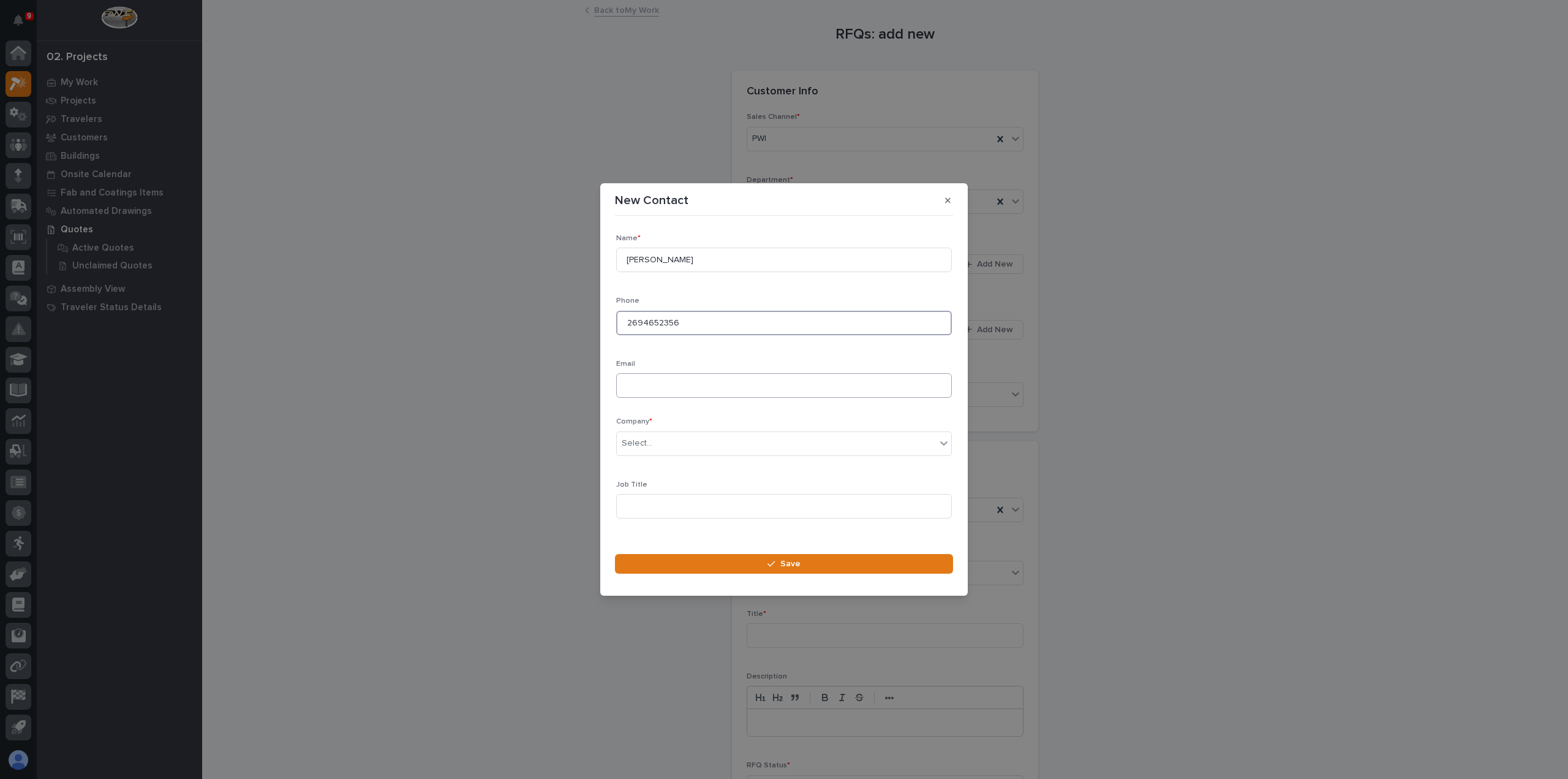
type input "2694652356"
click at [715, 392] on input at bounding box center [784, 385] width 336 height 24
paste input "[PERSON_NAME][EMAIL_ADDRESS][PERSON_NAME][DOMAIN_NAME]"
type input "[PERSON_NAME][EMAIL_ADDRESS][PERSON_NAME][DOMAIN_NAME]"
click at [677, 447] on div "Select..." at bounding box center [776, 443] width 319 height 20
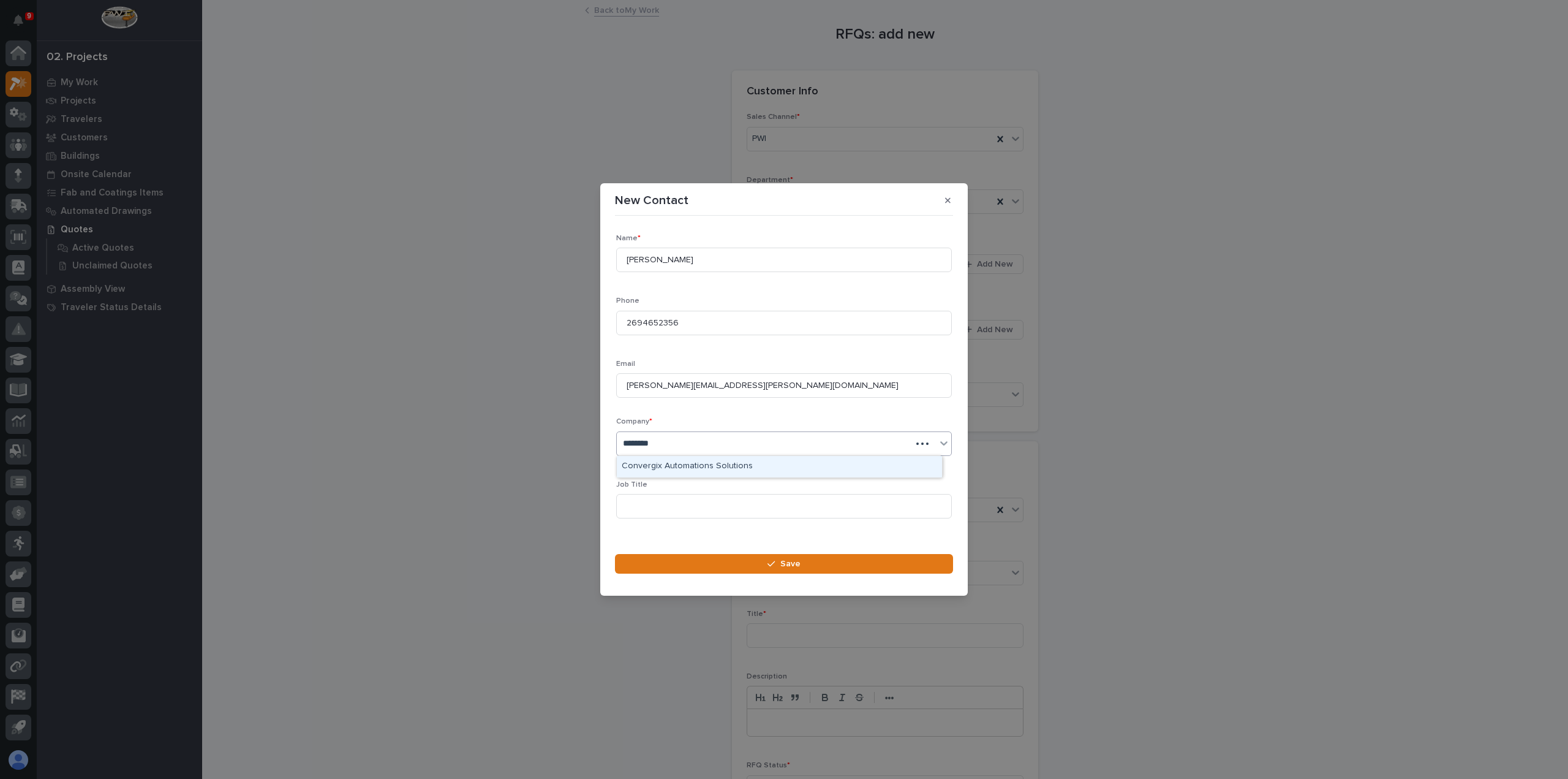
type input "*********"
click at [685, 466] on div "Convergix Automations Solutions" at bounding box center [780, 466] width 326 height 21
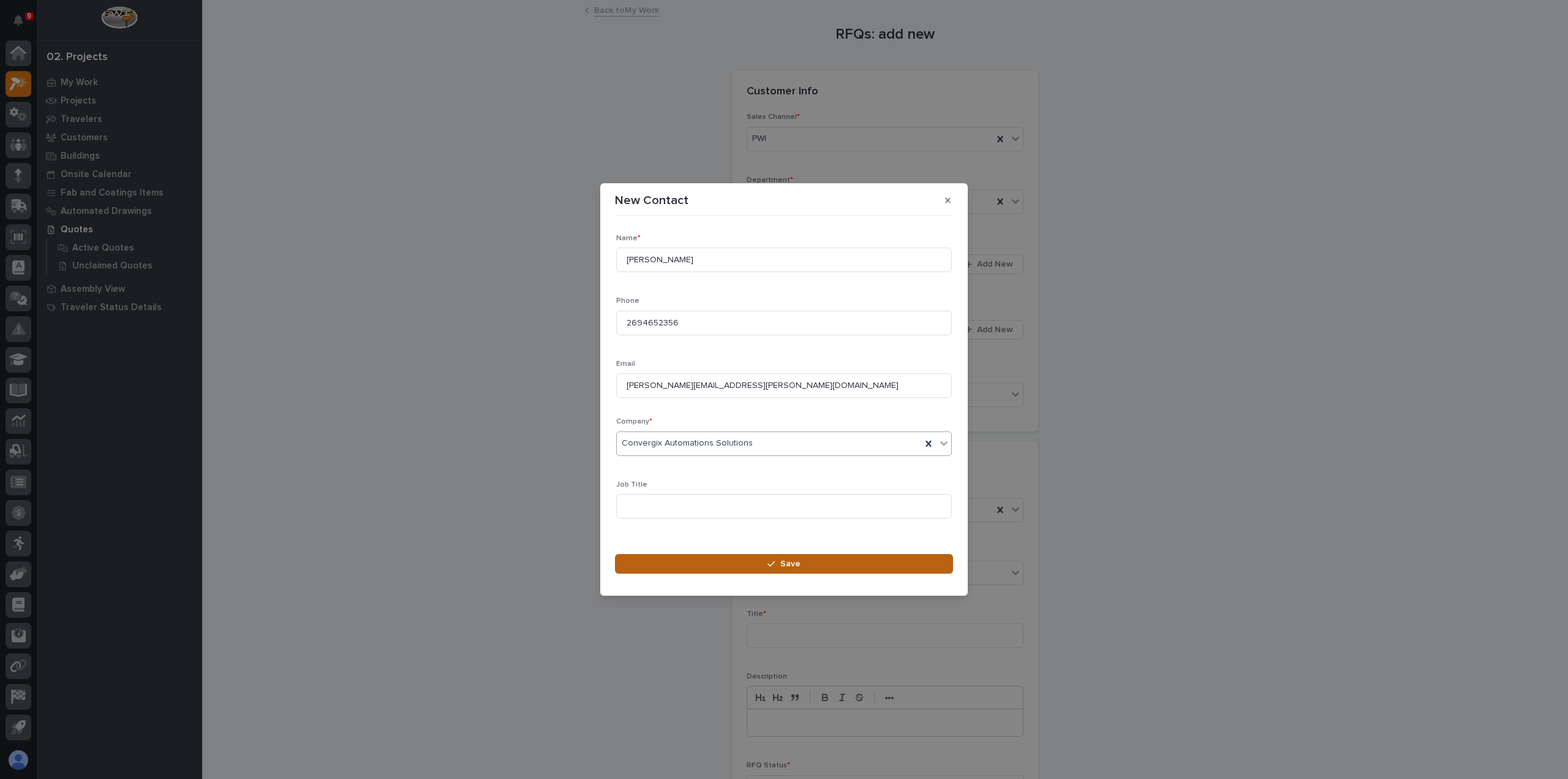
click at [743, 562] on button "Save" at bounding box center [784, 563] width 338 height 19
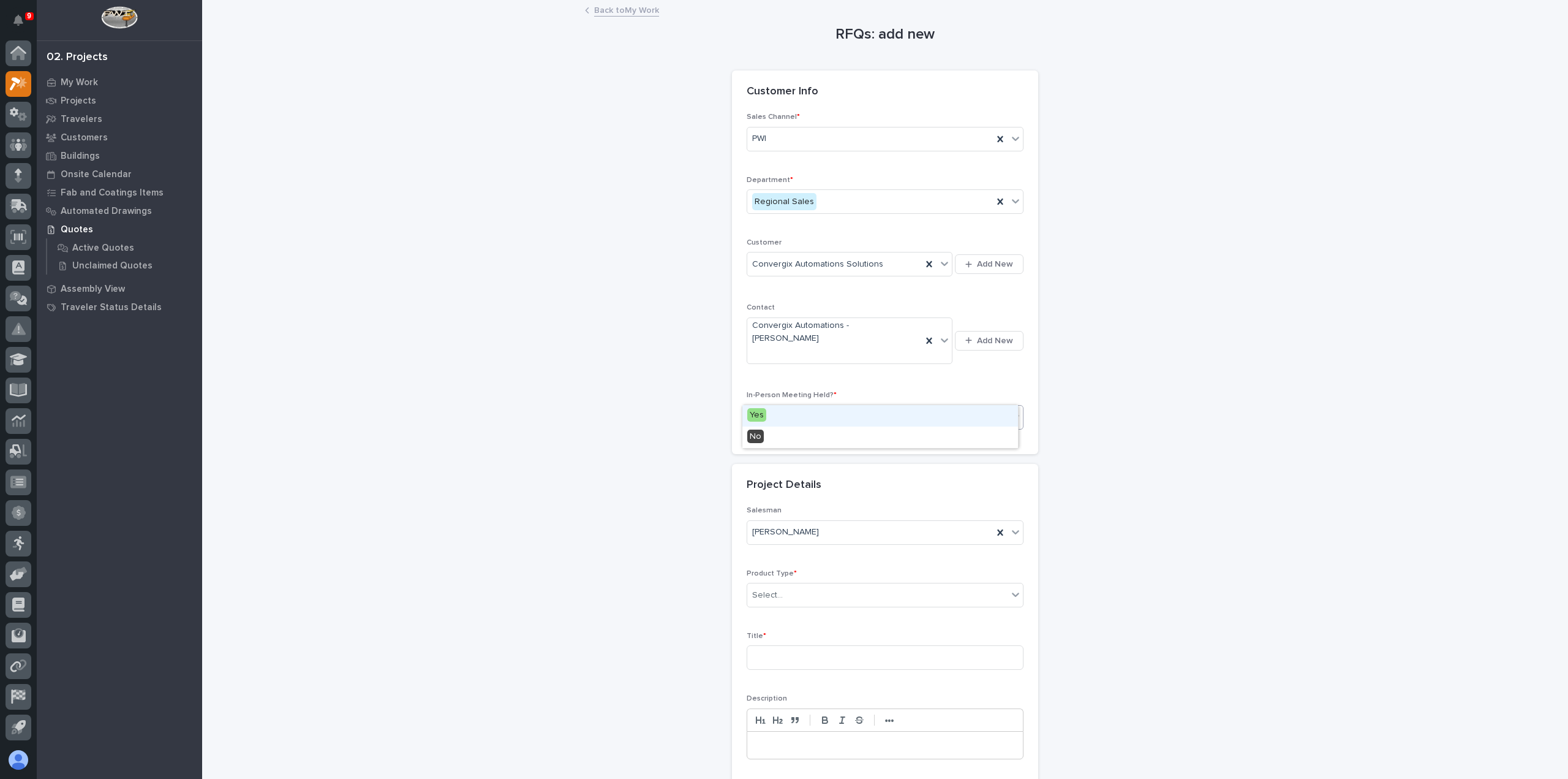
click at [860, 407] on div "Select..." at bounding box center [877, 417] width 260 height 20
click at [849, 436] on div "No" at bounding box center [881, 437] width 276 height 21
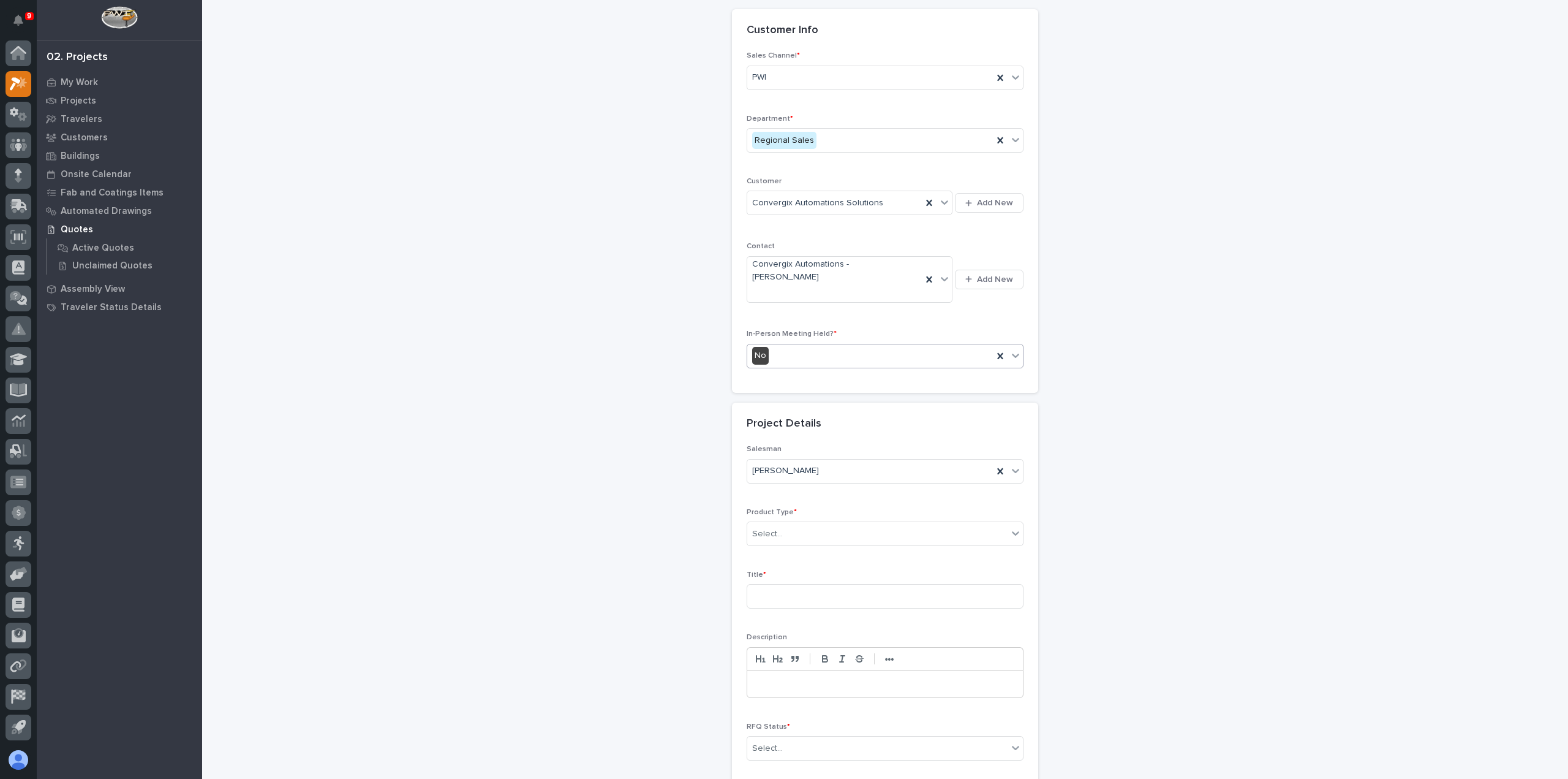
scroll to position [166, 0]
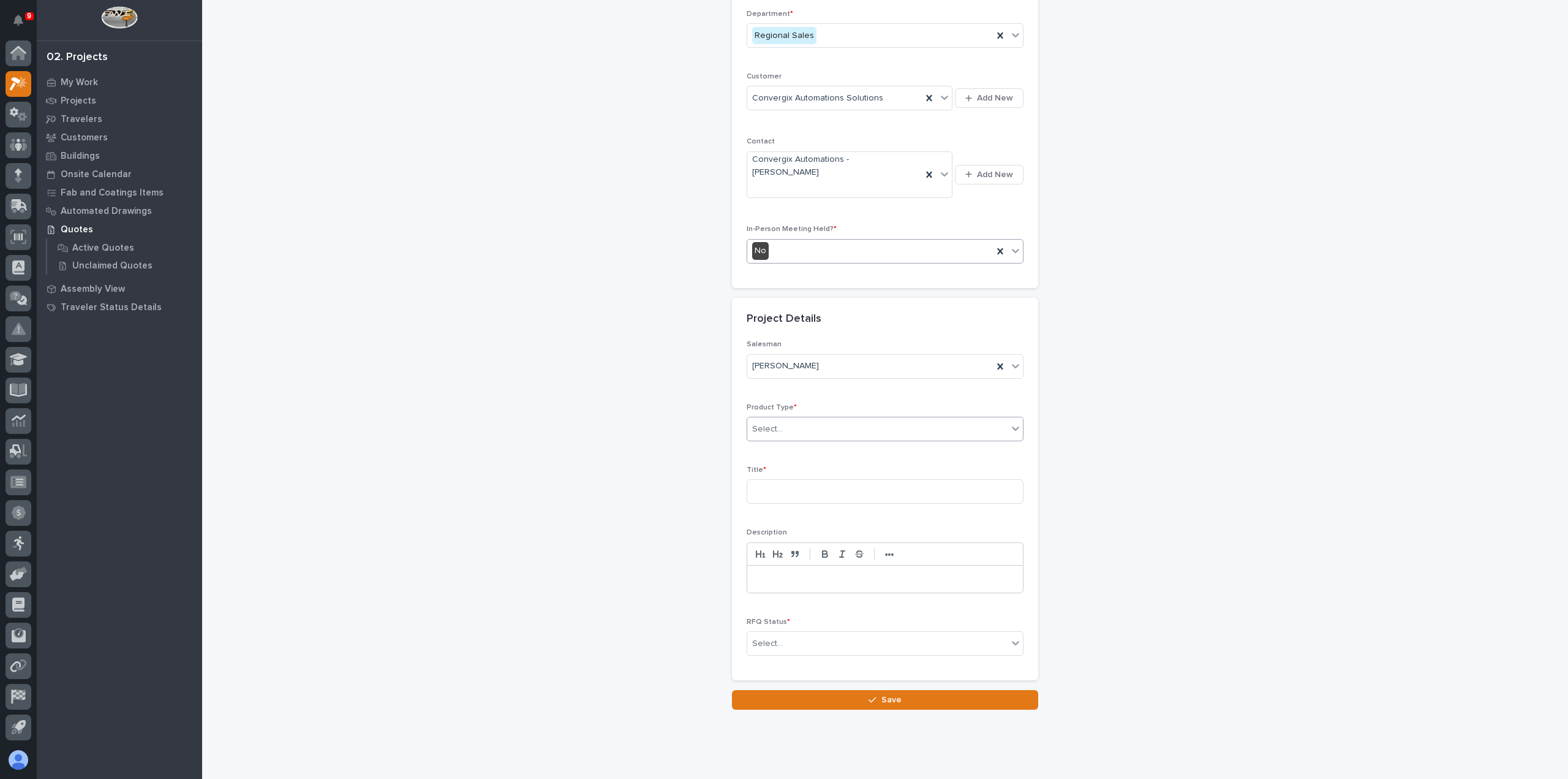
click at [825, 419] on div "Select..." at bounding box center [877, 429] width 260 height 20
click at [796, 546] on div "Mezzanine Components" at bounding box center [881, 546] width 276 height 21
click at [791, 479] on input at bounding box center [884, 491] width 277 height 24
type input "Work Station Platform"
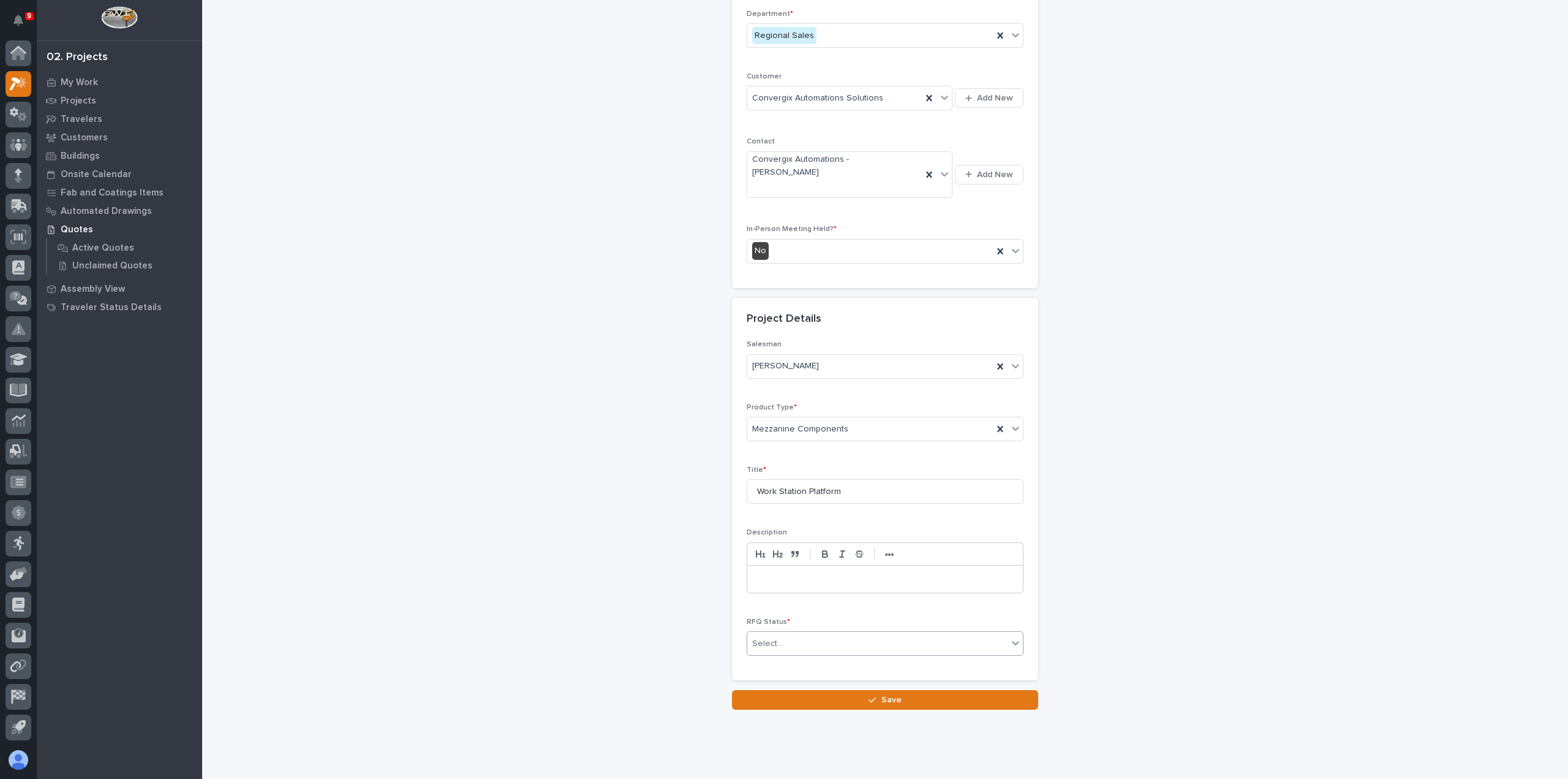
click at [866, 634] on div "Select..." at bounding box center [877, 644] width 260 height 20
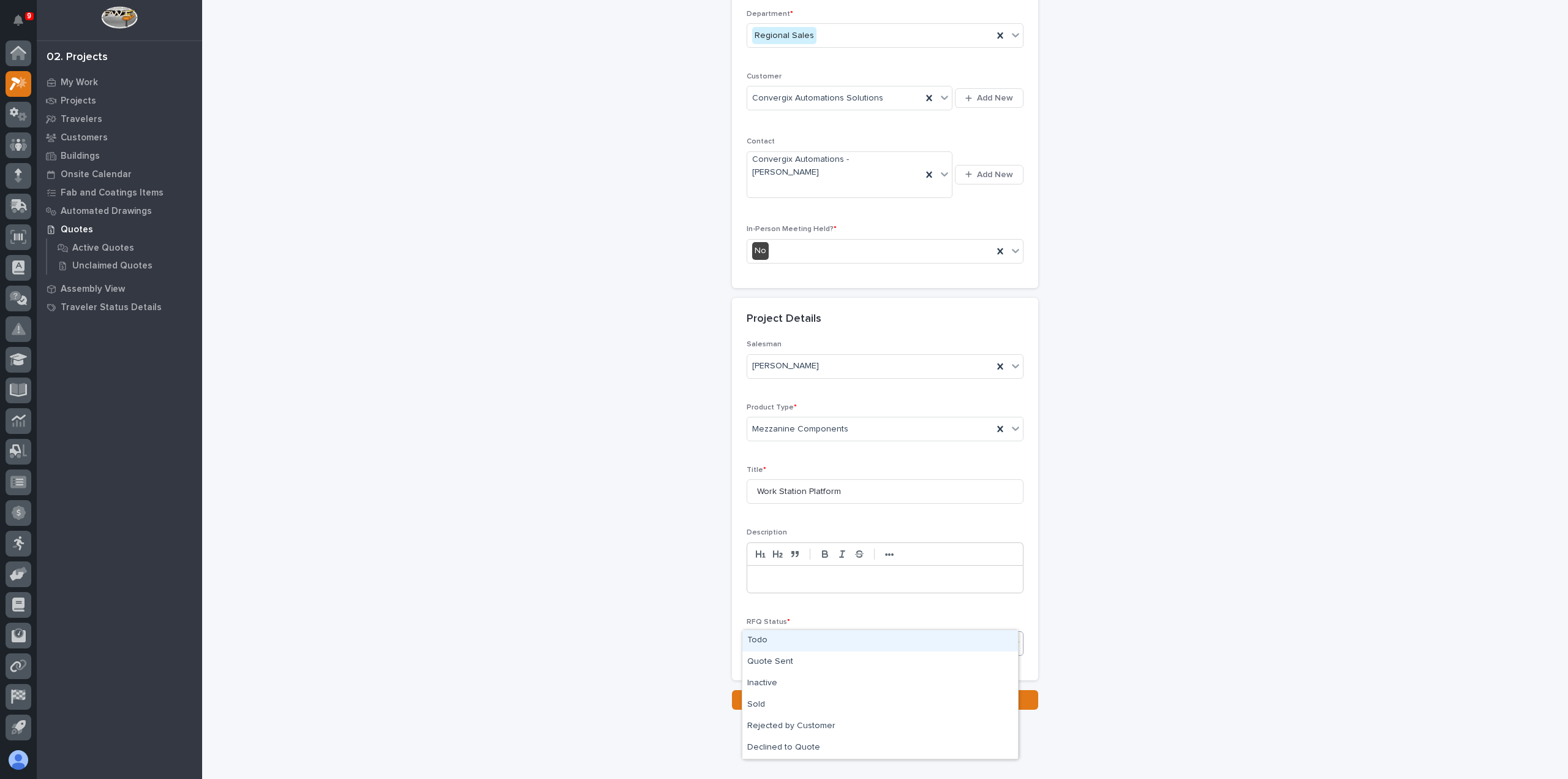
click at [866, 639] on div "Todo" at bounding box center [881, 640] width 276 height 21
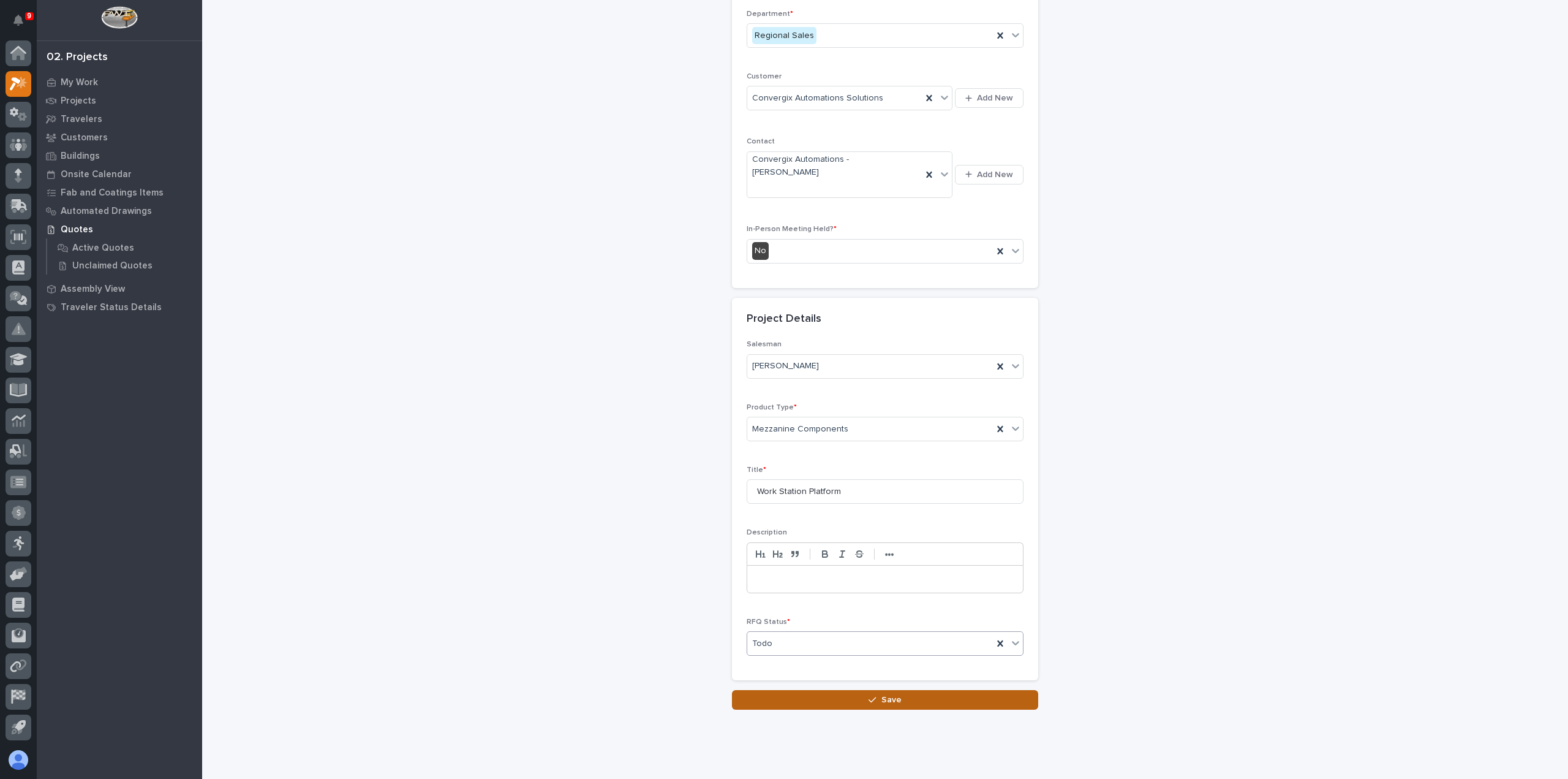
click at [882, 694] on span "Save" at bounding box center [892, 699] width 20 height 11
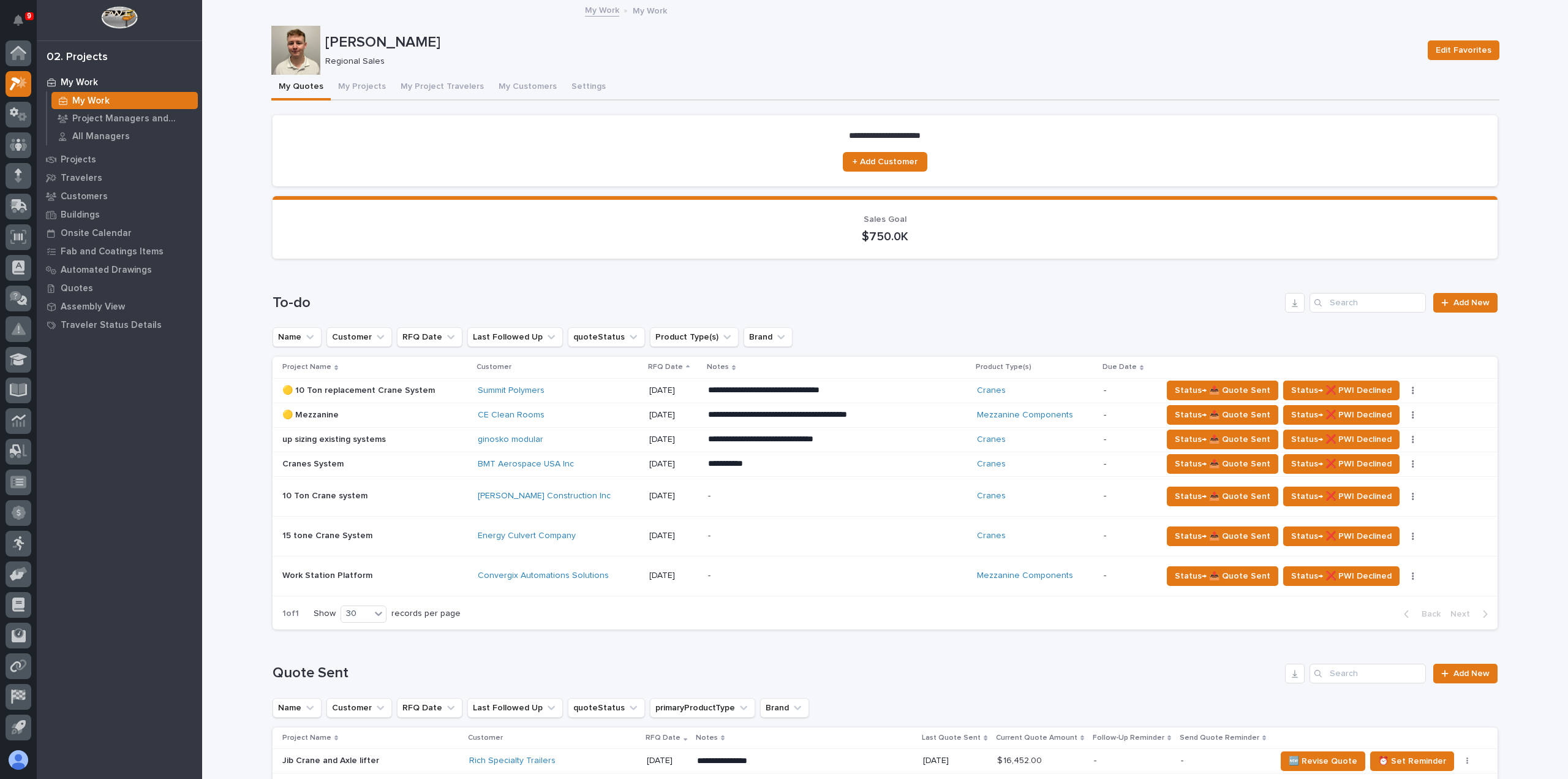
click at [819, 581] on div "-" at bounding box center [815, 575] width 215 height 28
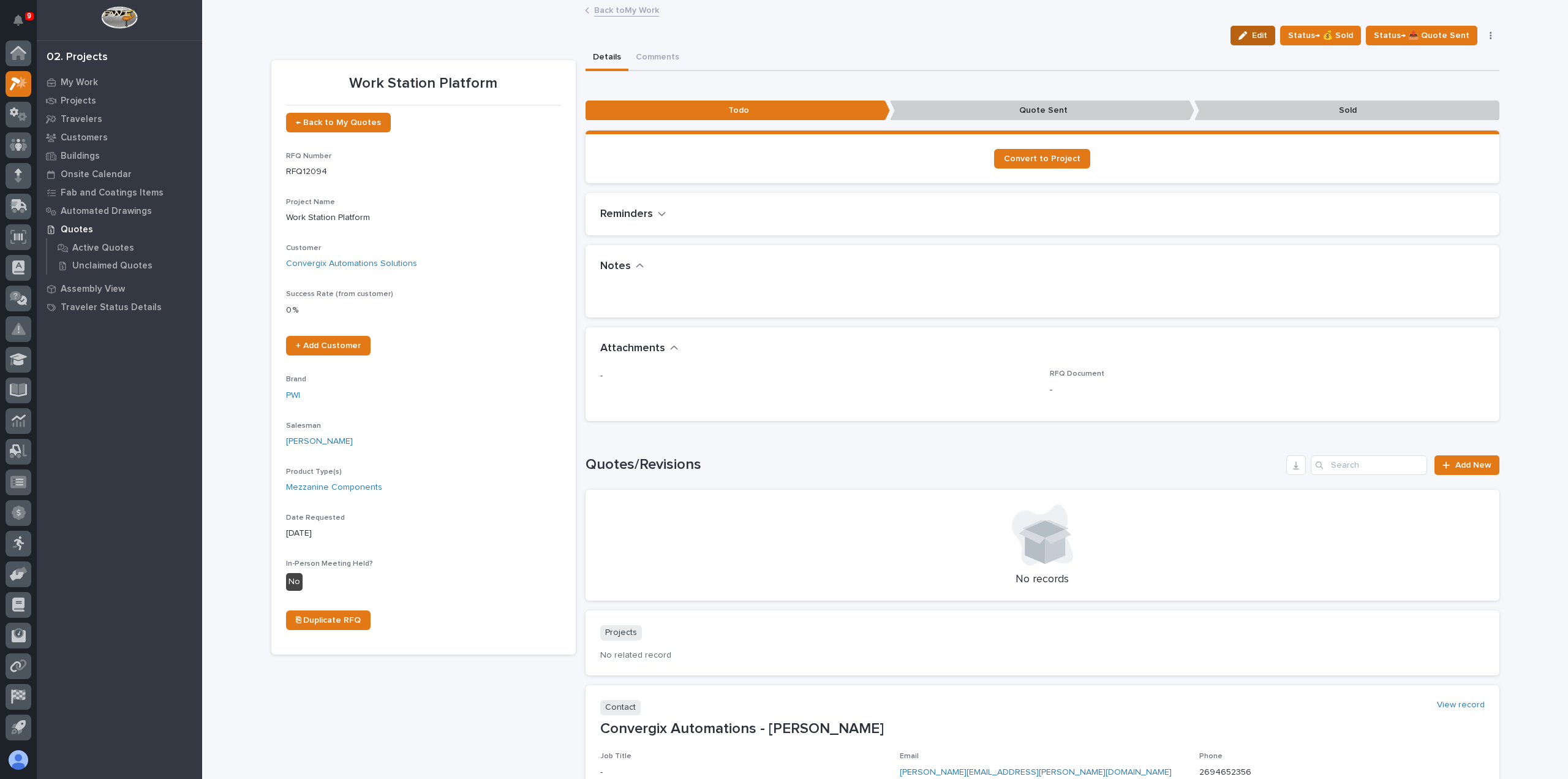
click at [1247, 38] on icon "button" at bounding box center [1242, 35] width 8 height 8
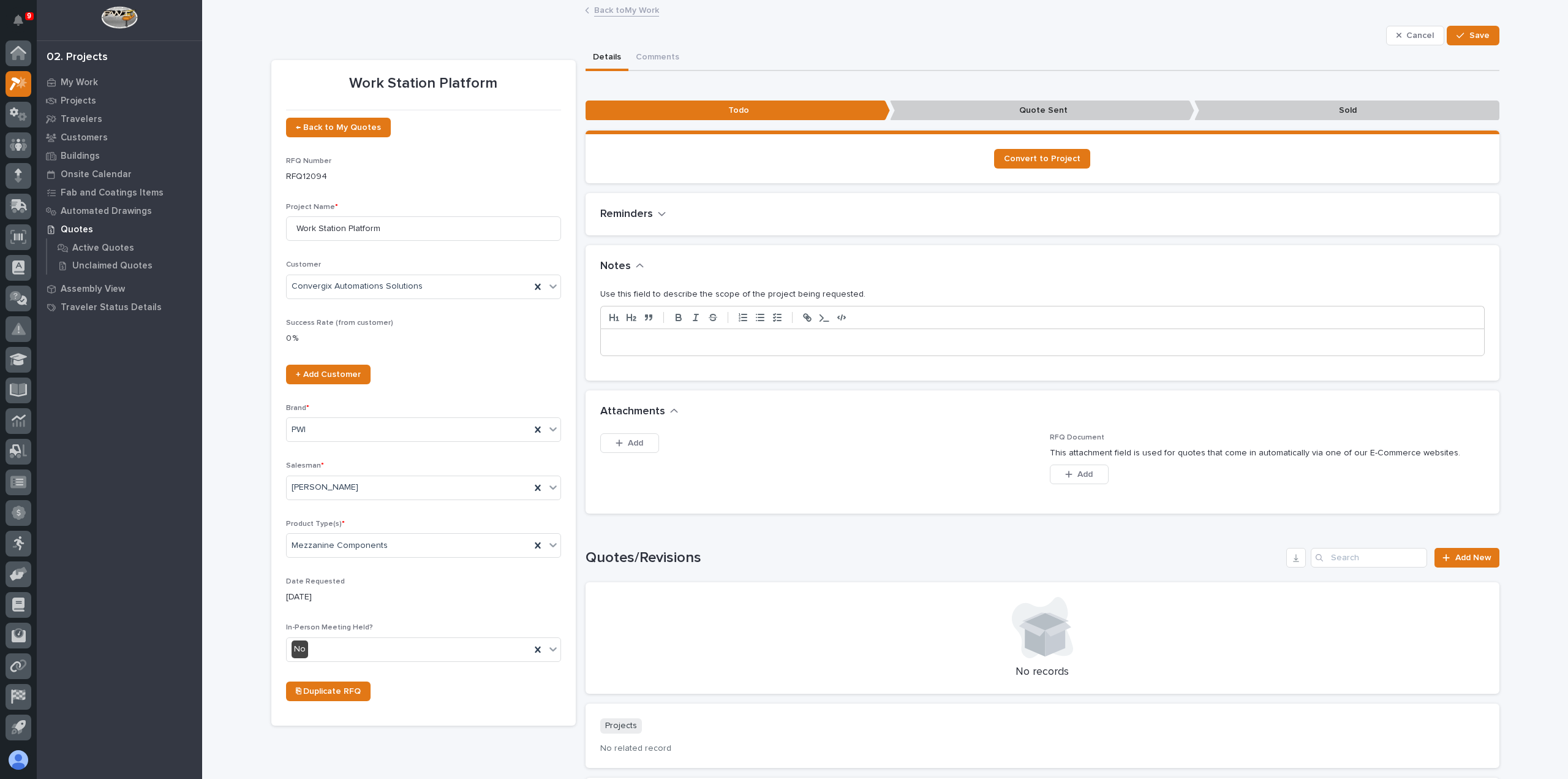
click at [769, 352] on div at bounding box center [1043, 342] width 883 height 27
click at [805, 340] on p "**********" at bounding box center [1042, 342] width 865 height 12
click at [1488, 31] on button "Save" at bounding box center [1473, 35] width 52 height 19
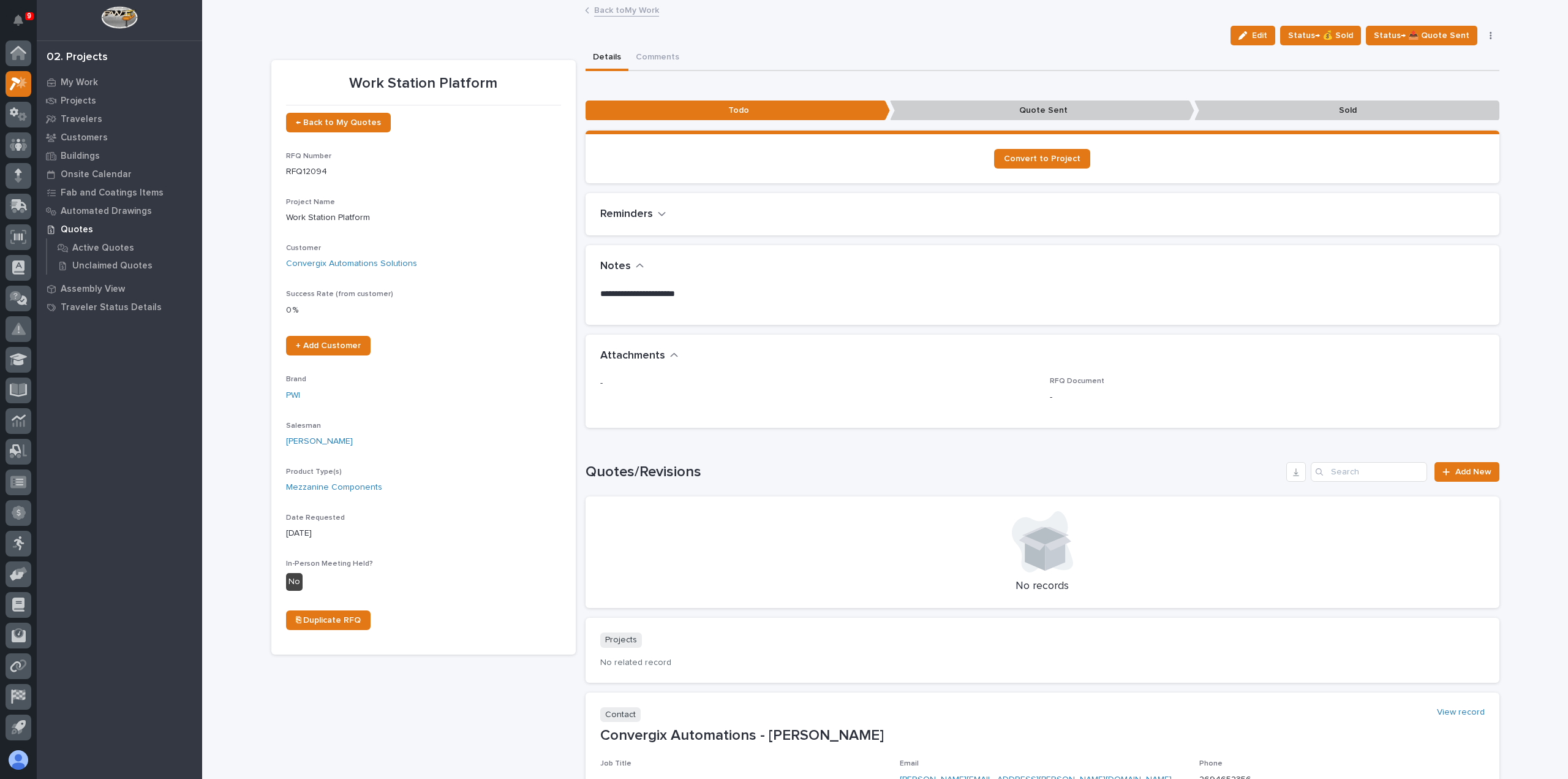
click at [634, 11] on link "Back to My Work" at bounding box center [626, 9] width 65 height 14
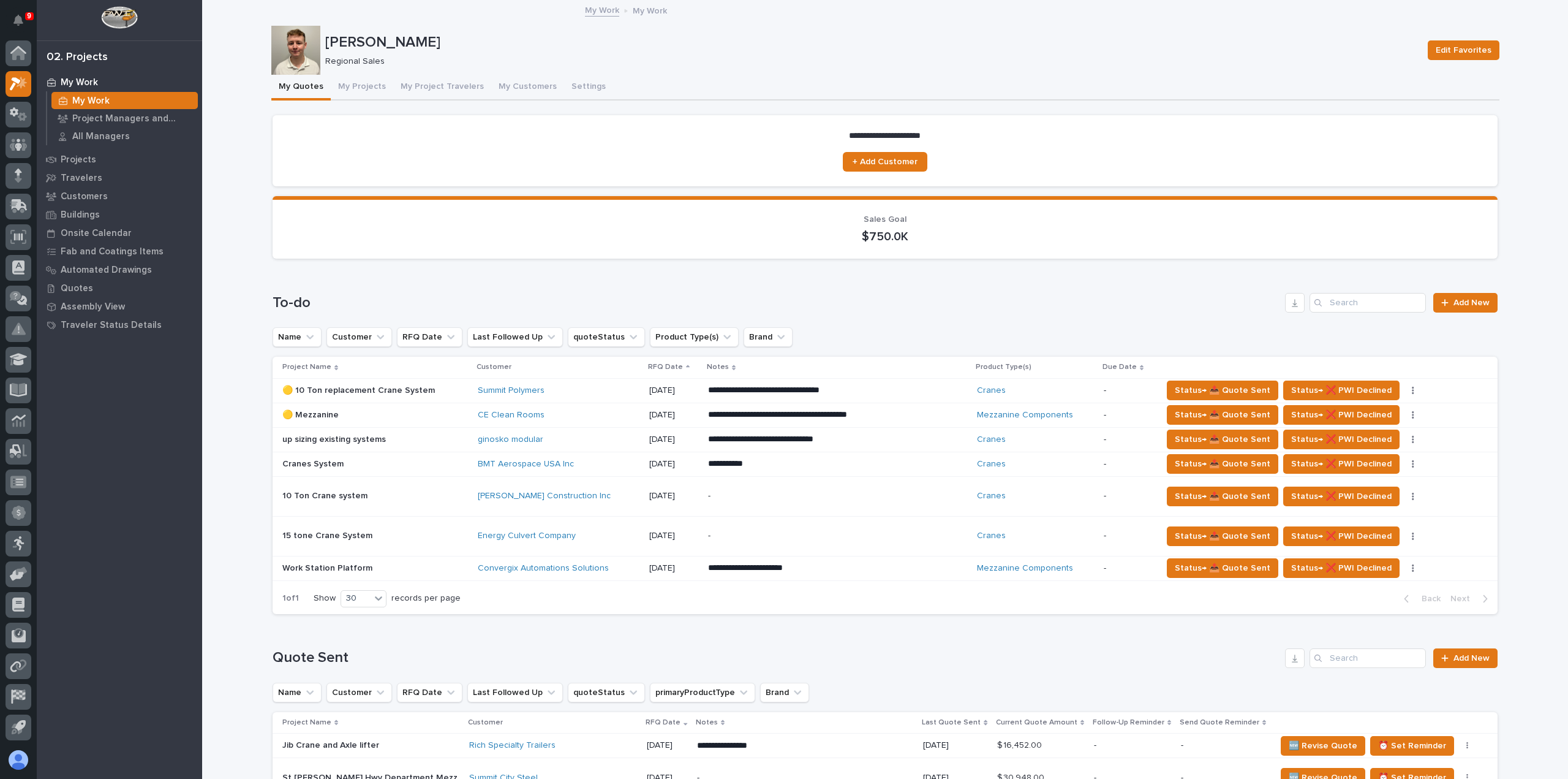
click at [772, 534] on p "-" at bounding box center [815, 535] width 215 height 10
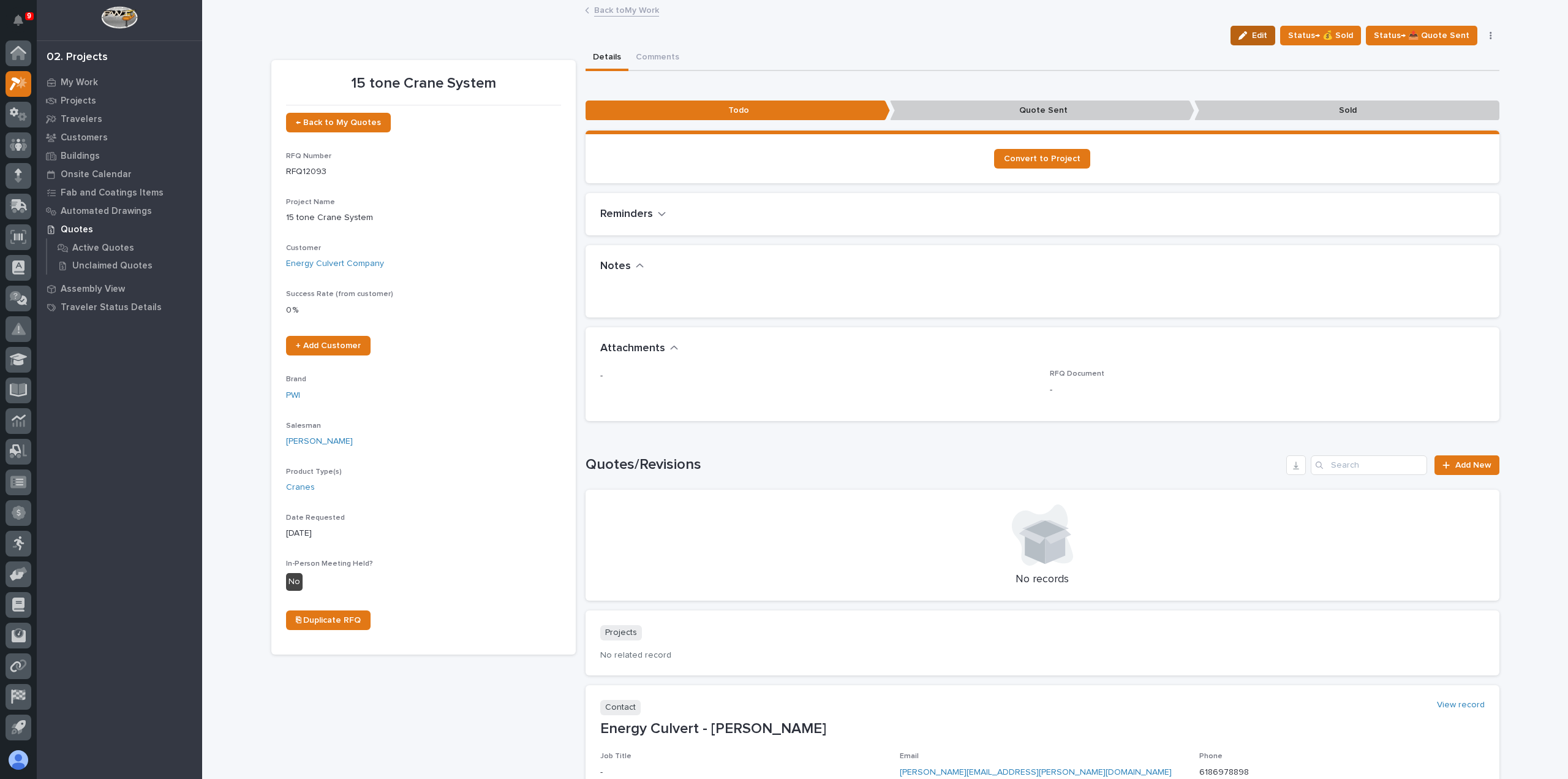
click at [1247, 33] on icon "button" at bounding box center [1242, 35] width 8 height 8
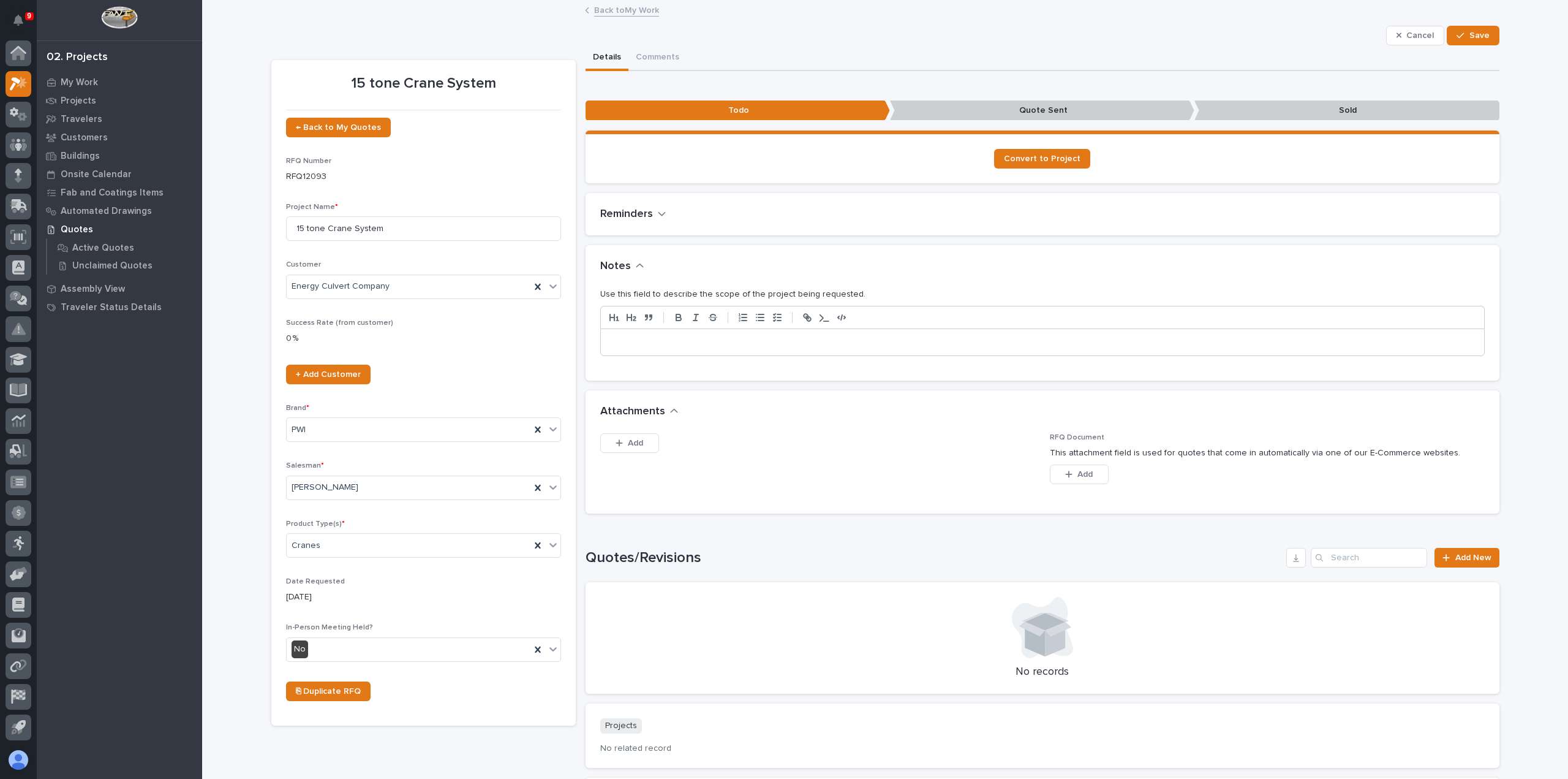
click at [767, 340] on p at bounding box center [1042, 342] width 865 height 12
click at [1479, 31] on span "Save" at bounding box center [1479, 35] width 20 height 11
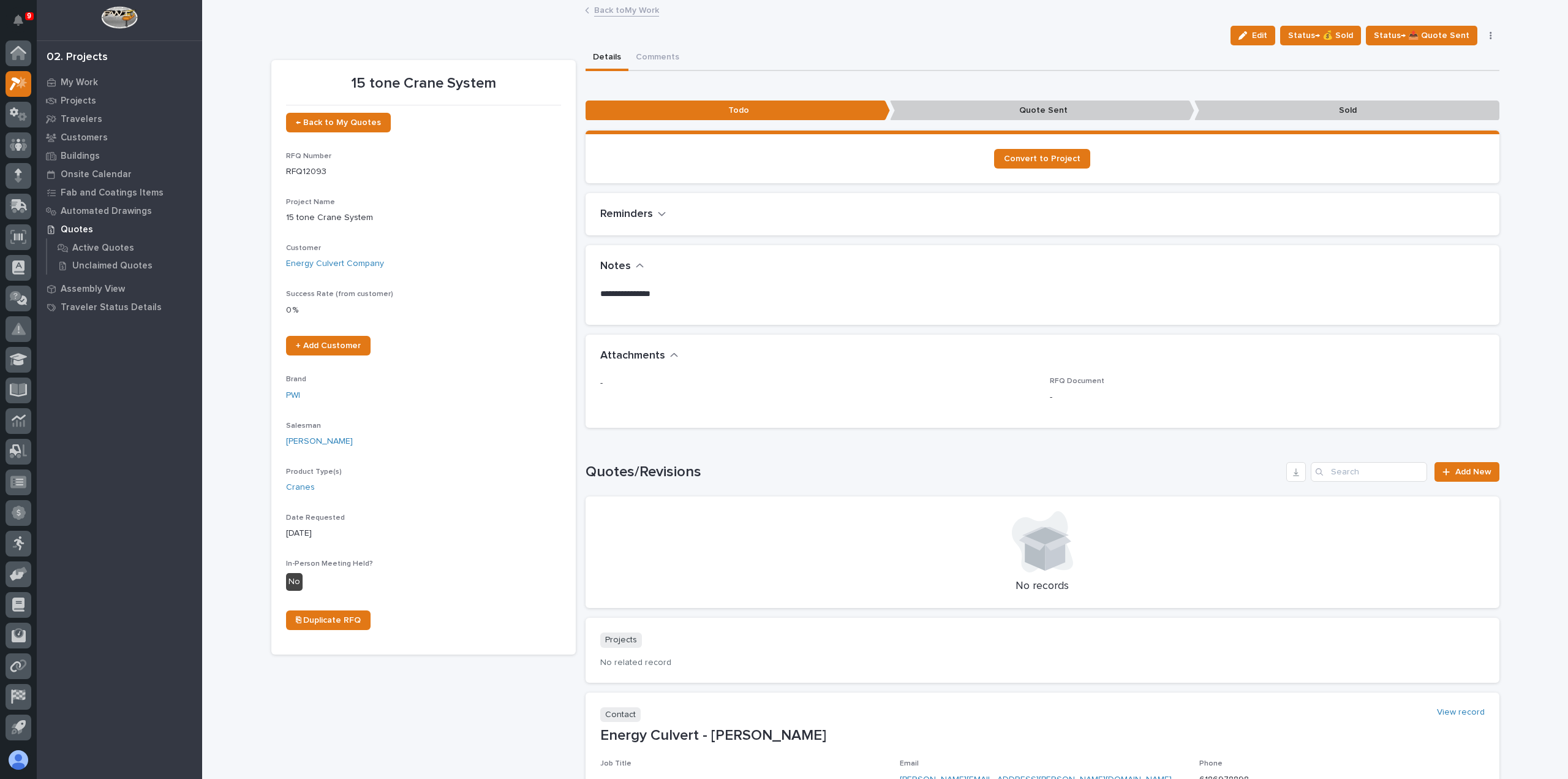
click at [612, 12] on link "Back to My Work" at bounding box center [626, 9] width 65 height 14
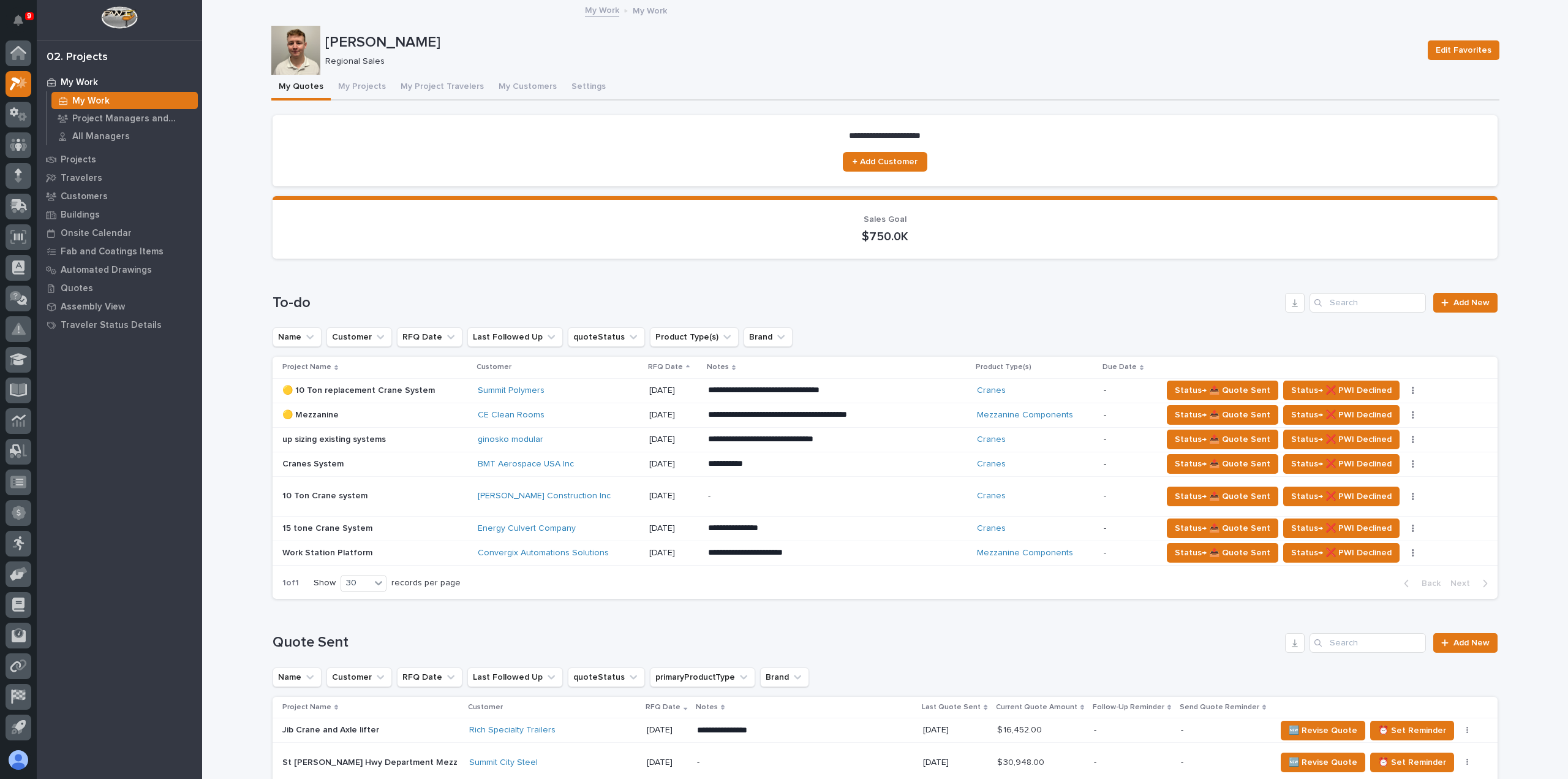
click at [914, 443] on p "**********" at bounding box center [815, 439] width 215 height 12
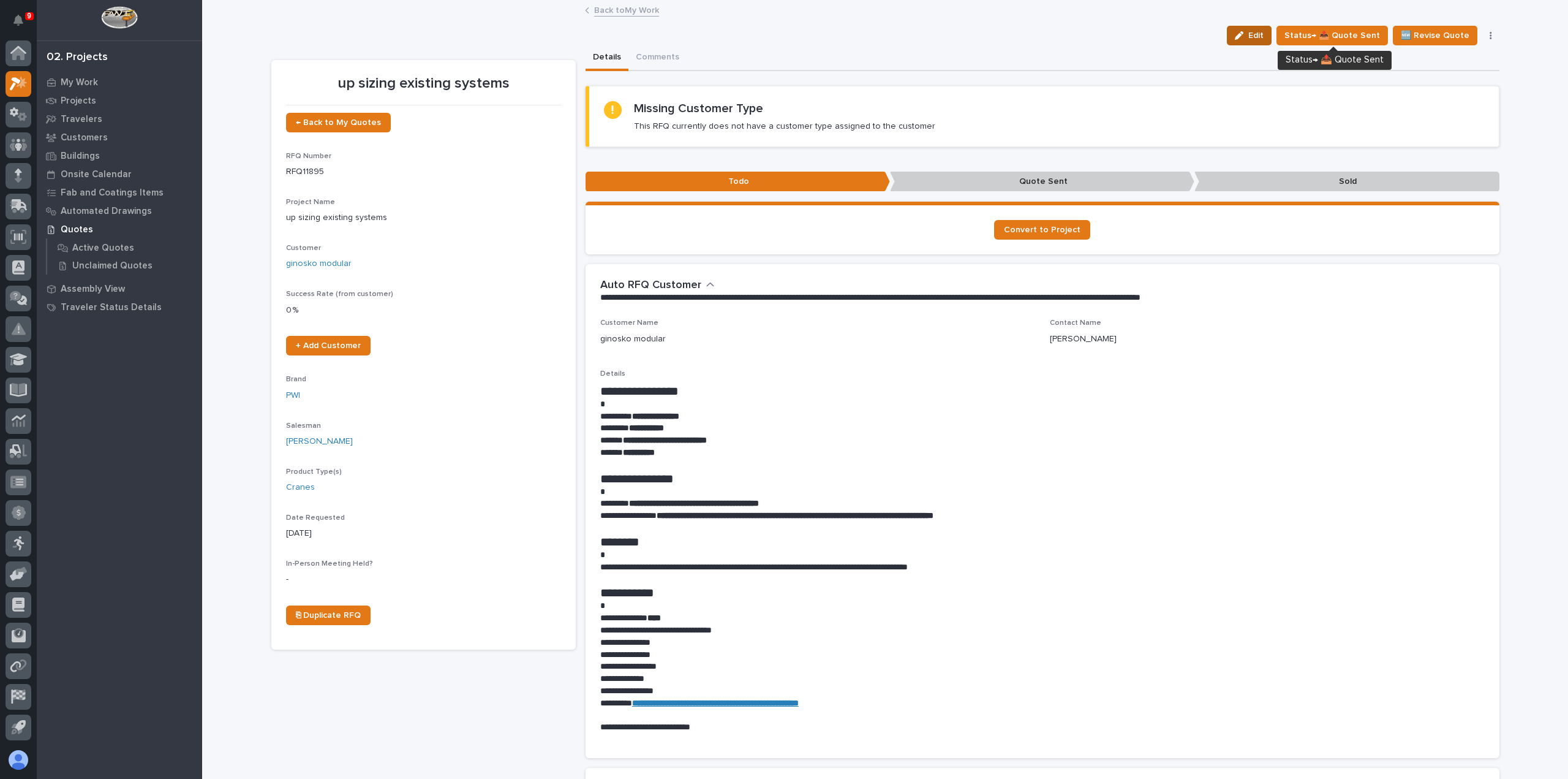
click at [1272, 34] on button "Edit" at bounding box center [1249, 35] width 44 height 19
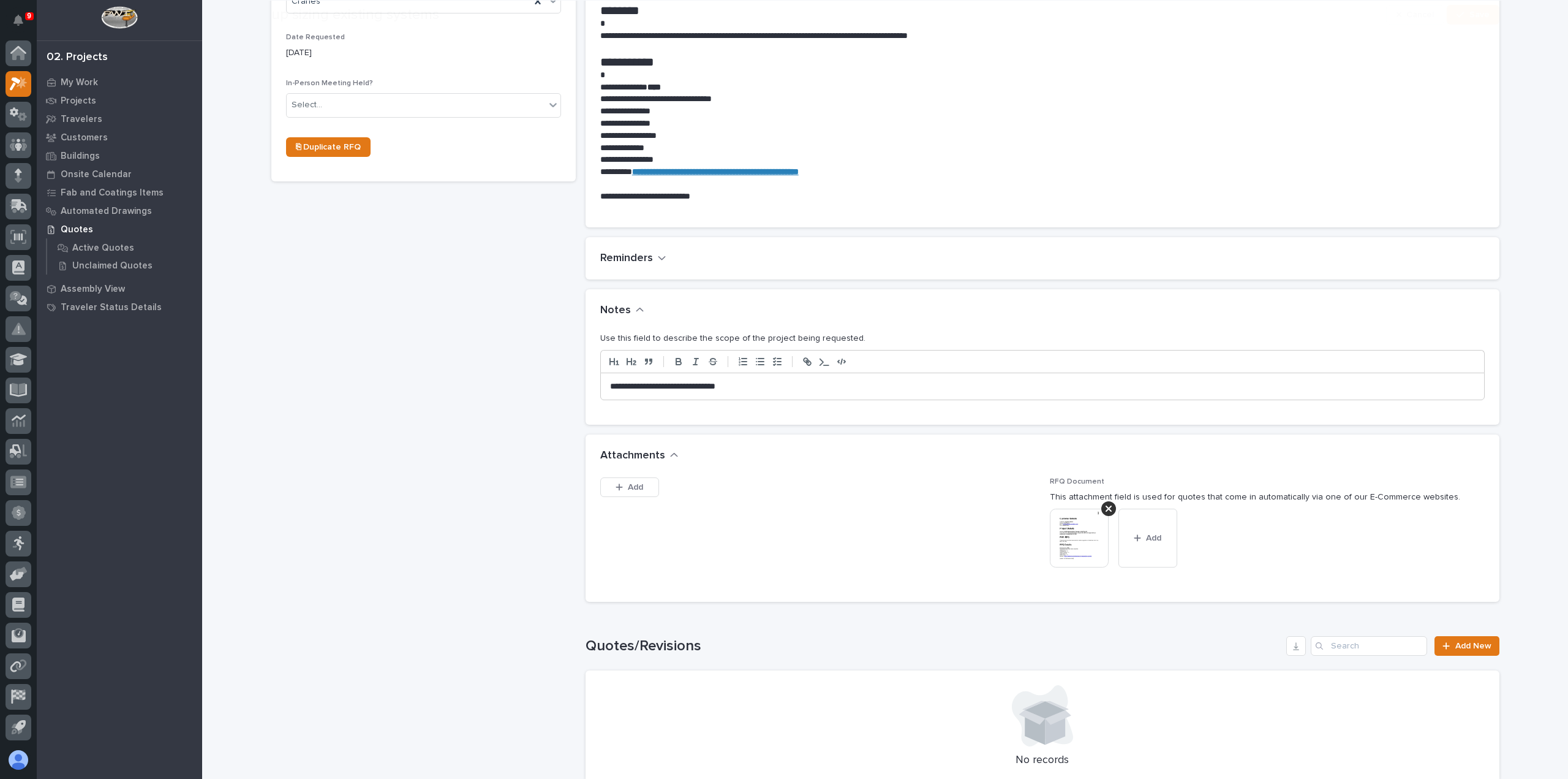
scroll to position [551, 0]
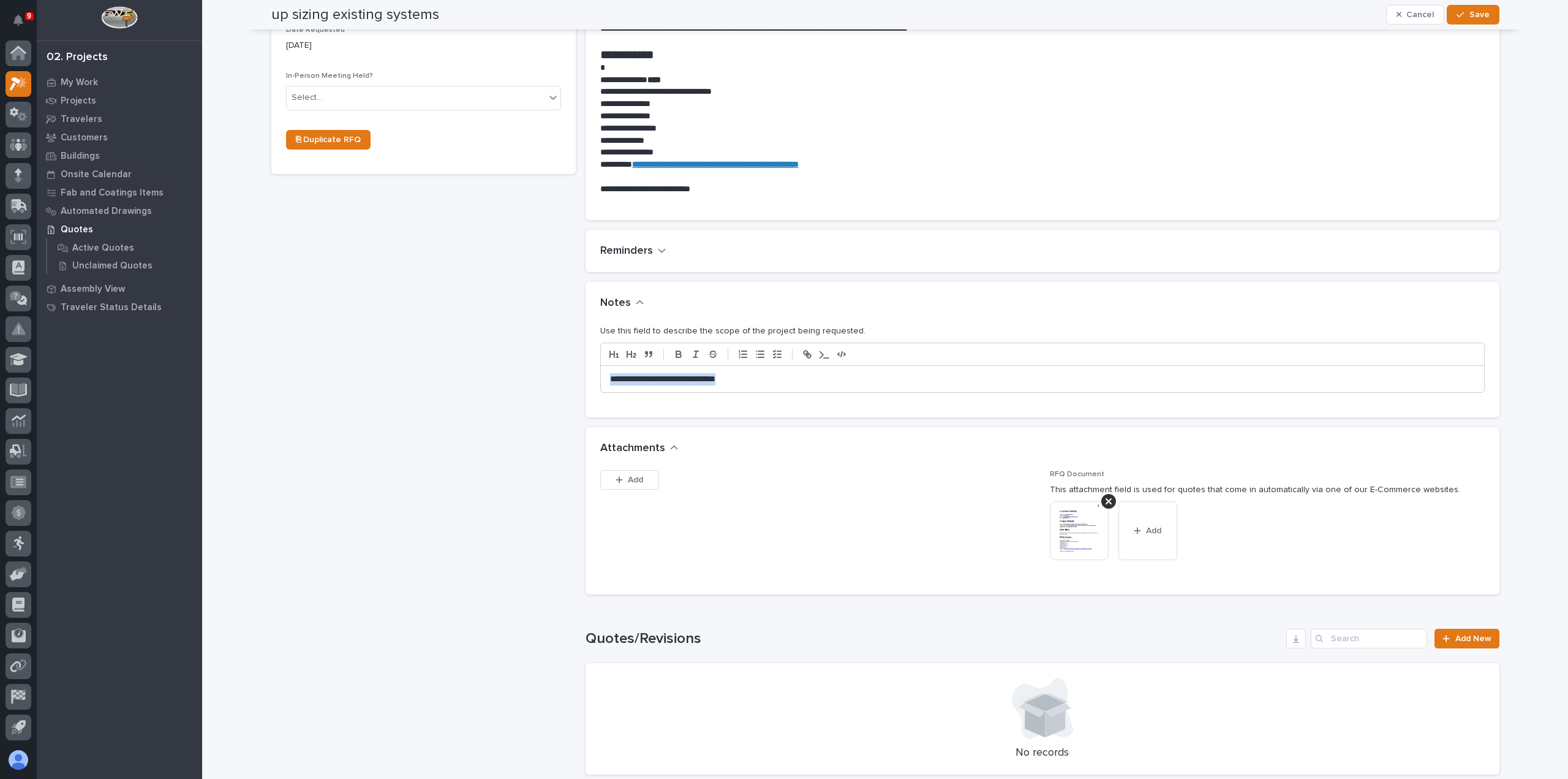
drag, startPoint x: 746, startPoint y: 389, endPoint x: 521, endPoint y: 367, distance: 226.1
click at [521, 367] on div "up sizing existing systems ← Back to My Quotes RFQ Number RFQ11895 Project Name…" at bounding box center [885, 213] width 1228 height 1439
click at [1475, 17] on span "Save" at bounding box center [1479, 15] width 20 height 11
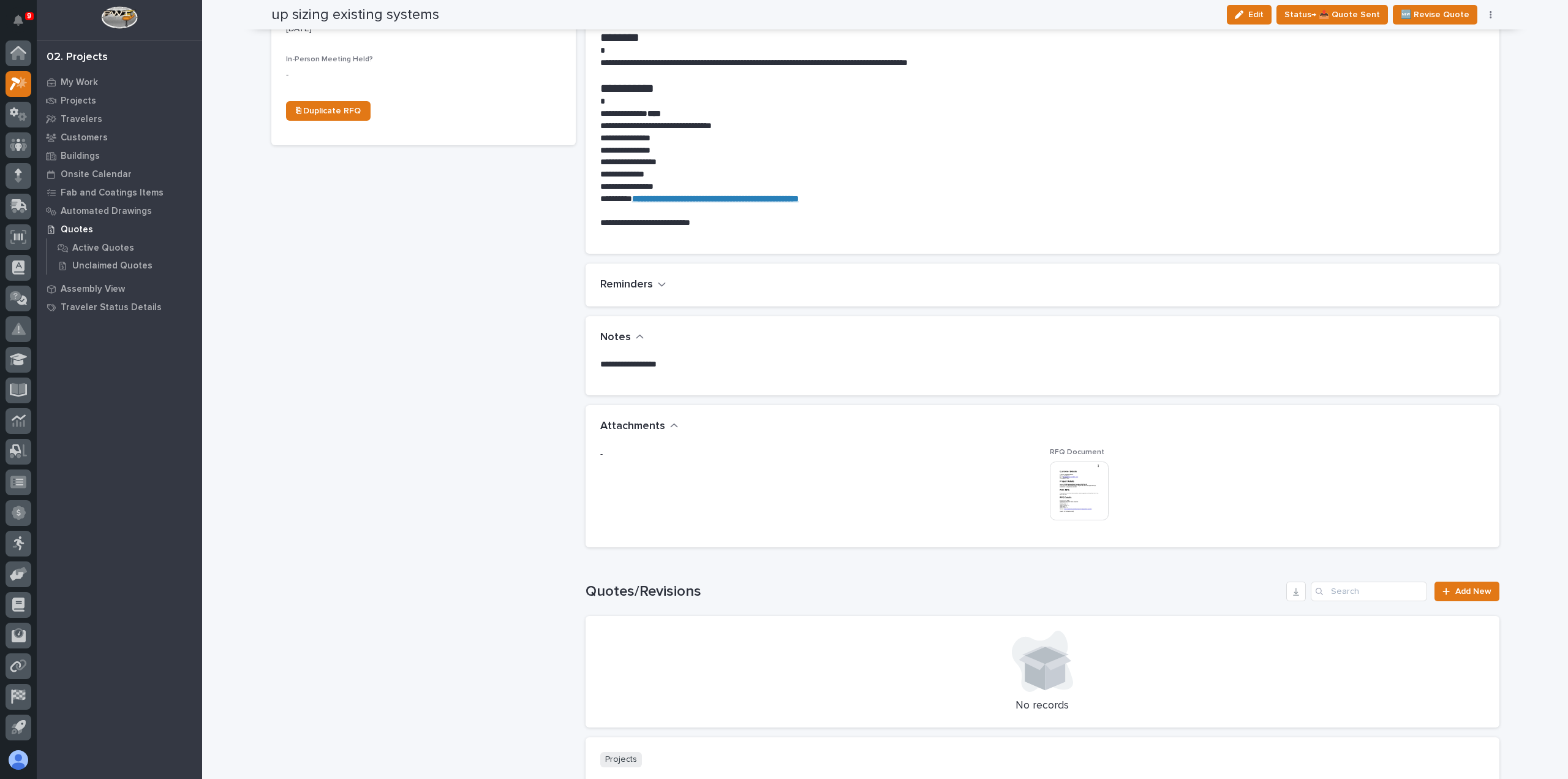
scroll to position [0, 0]
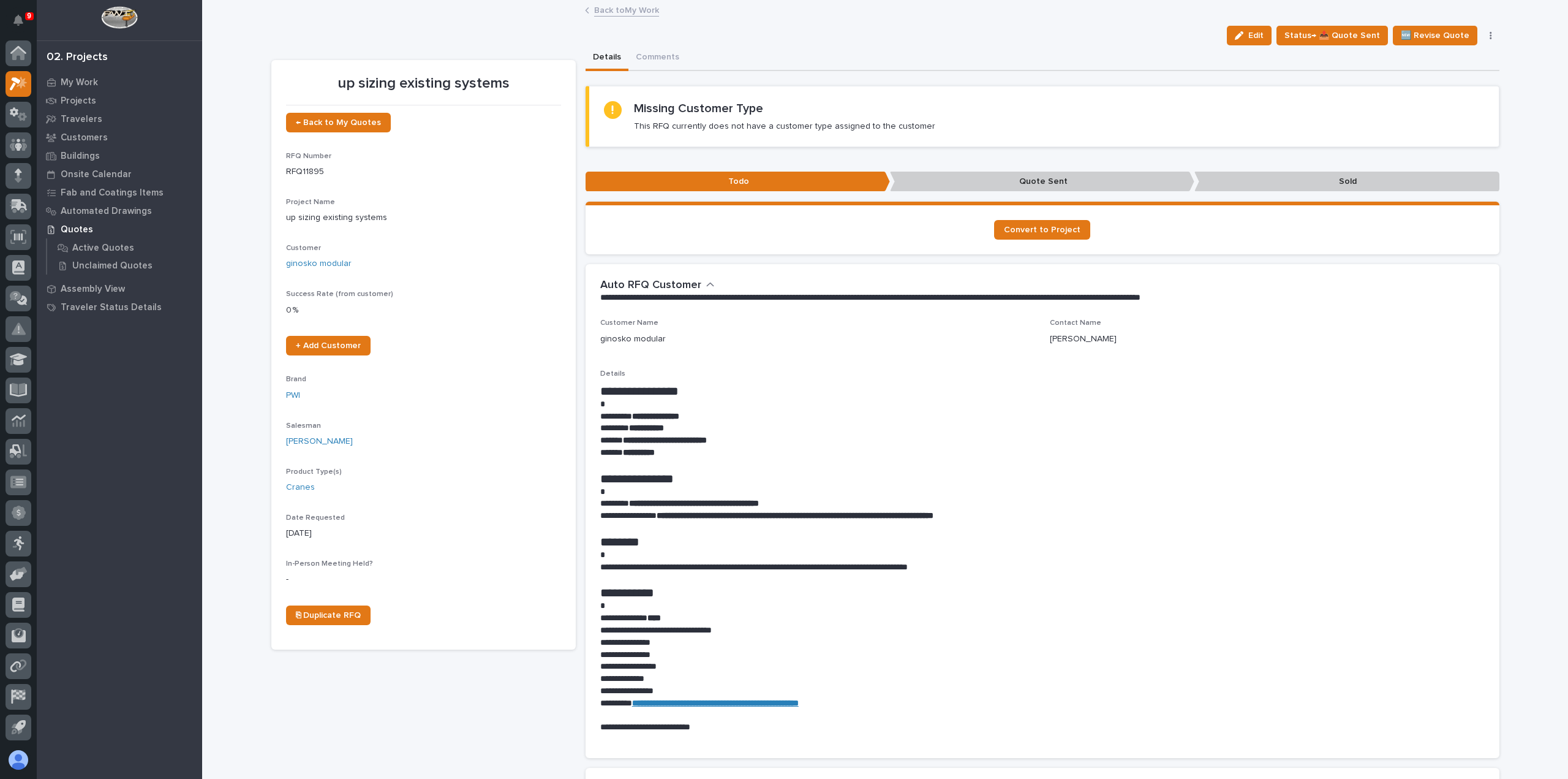
click at [612, 12] on link "Back to My Work" at bounding box center [626, 9] width 65 height 14
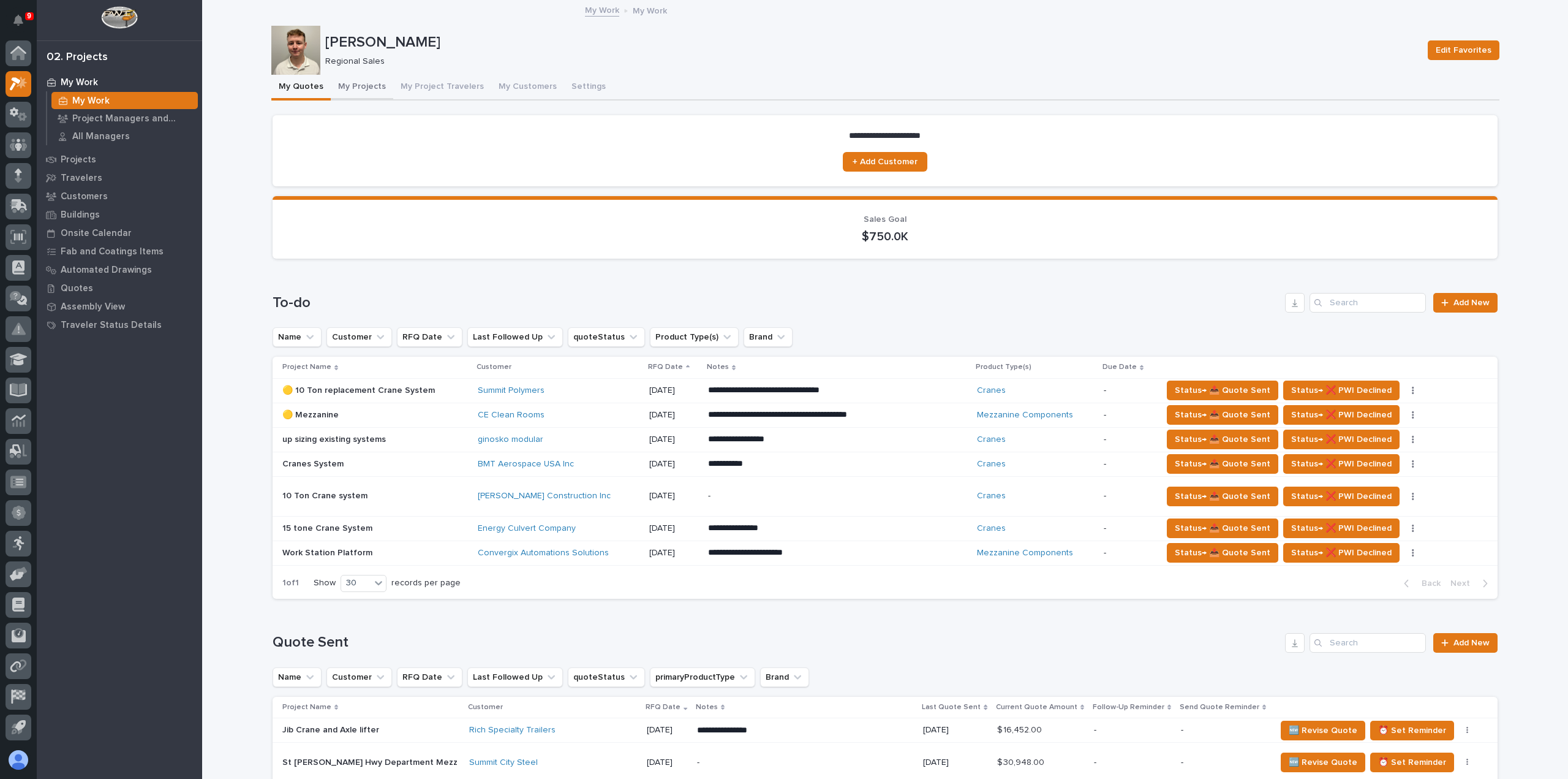
click at [354, 86] on button "My Projects" at bounding box center [363, 88] width 63 height 26
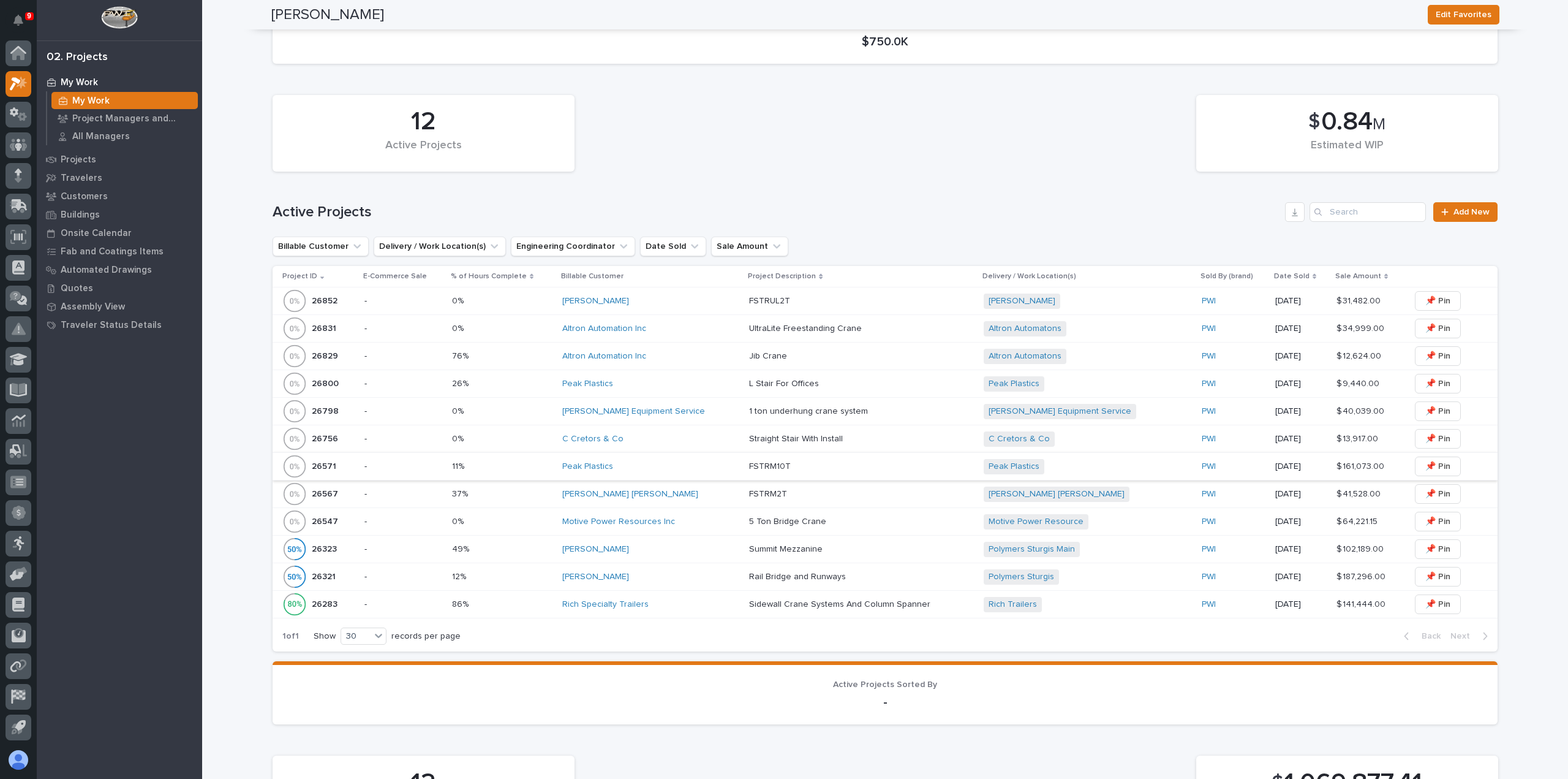
scroll to position [184, 0]
